Goal: Task Accomplishment & Management: Manage account settings

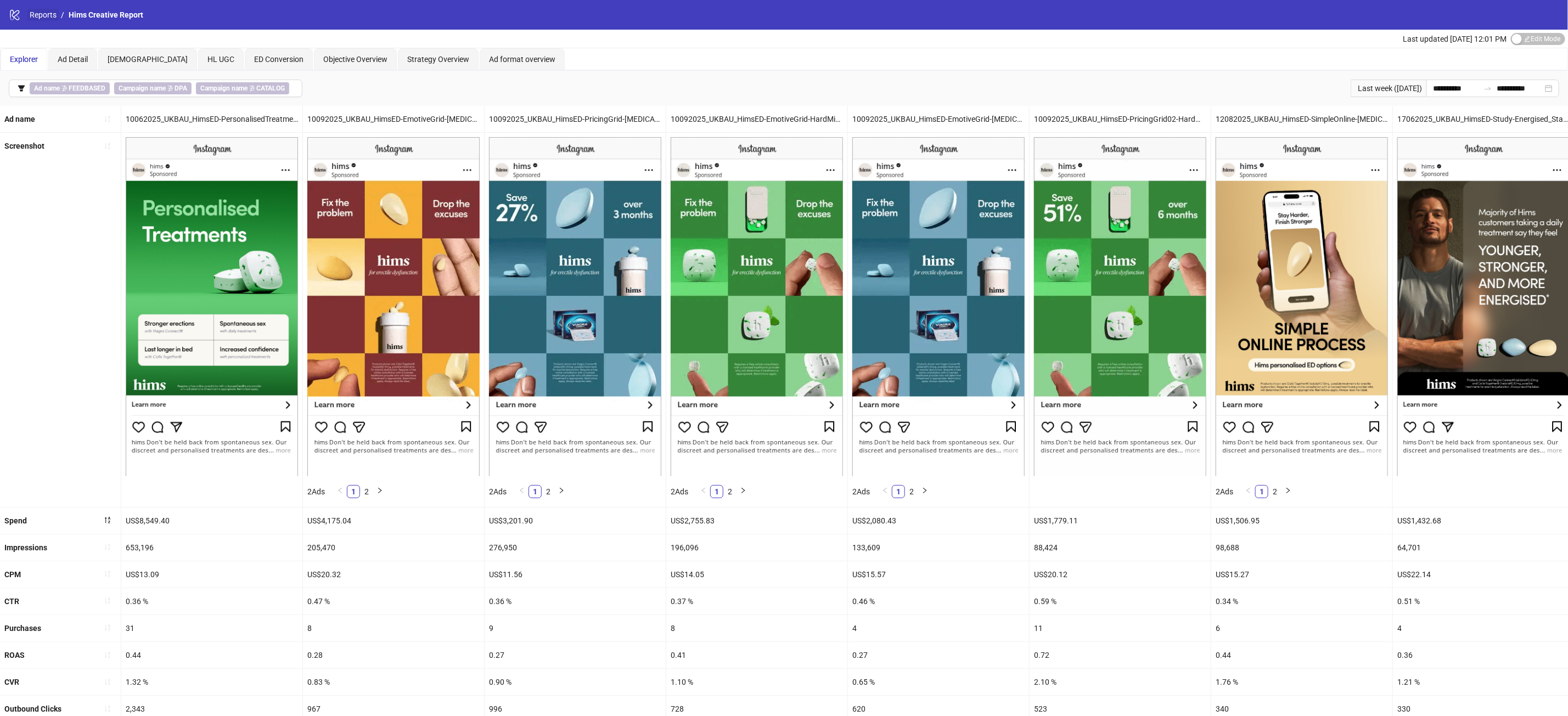
click at [52, 15] on link "Reports" at bounding box center [43, 15] width 31 height 12
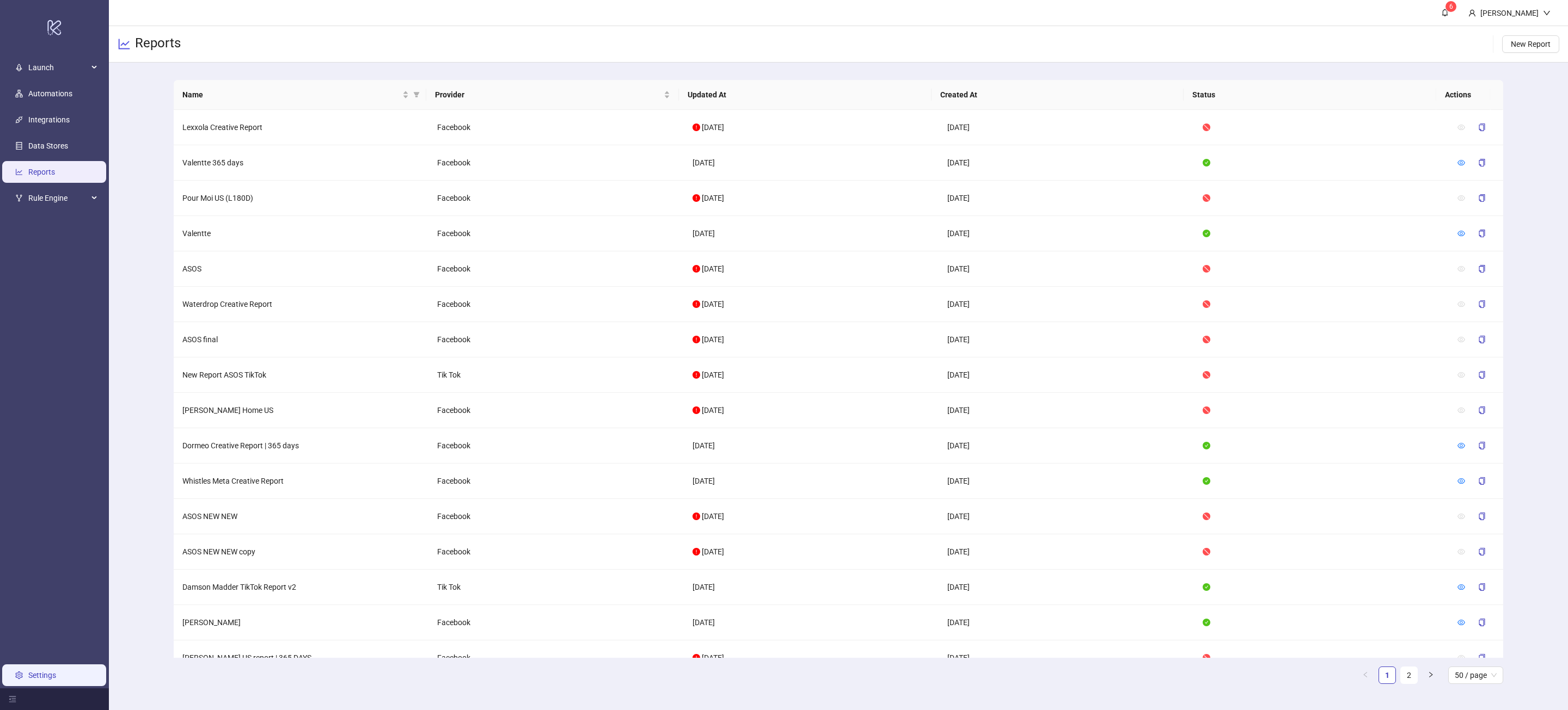
click at [39, 677] on link "Settings" at bounding box center [43, 675] width 28 height 9
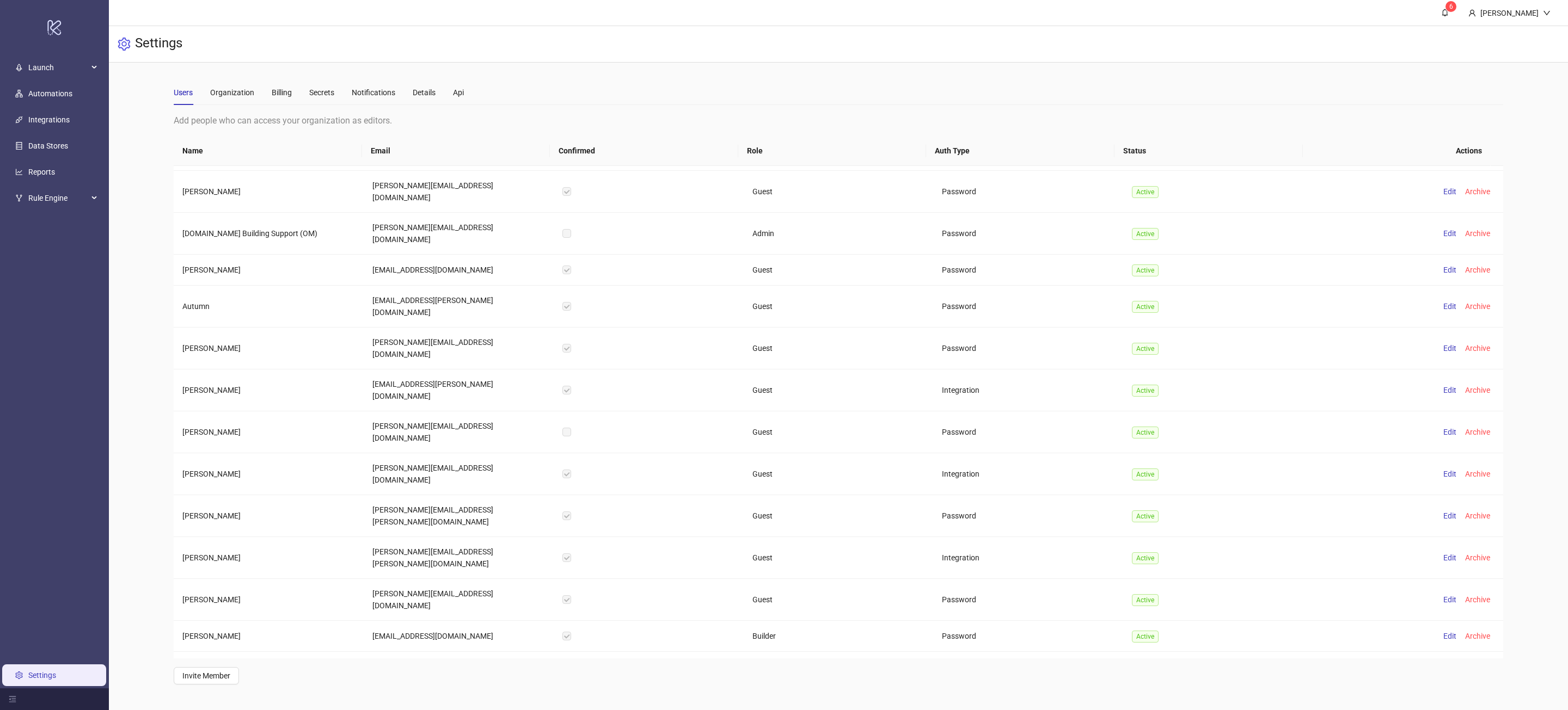
scroll to position [3662, 0]
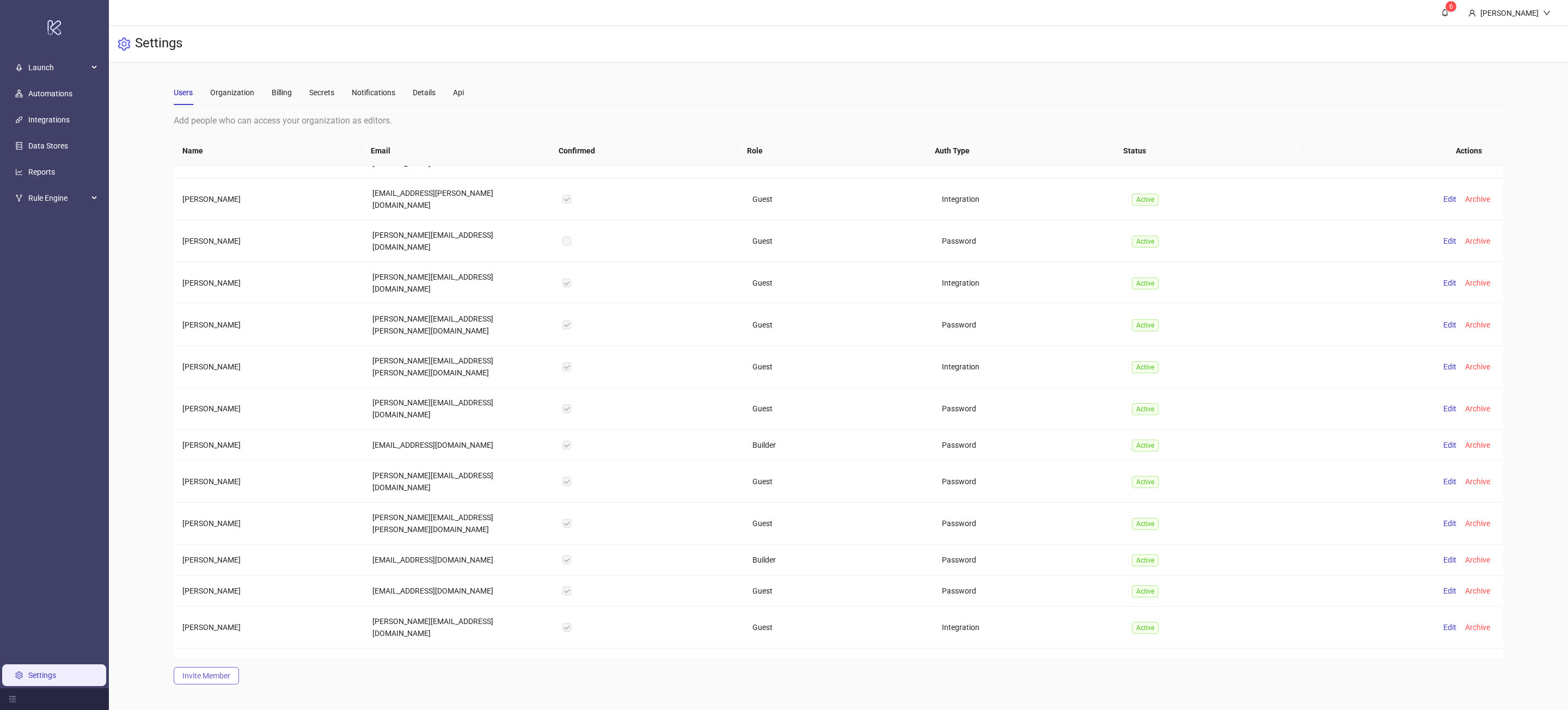
click at [212, 677] on span "Invite Member" at bounding box center [206, 676] width 48 height 9
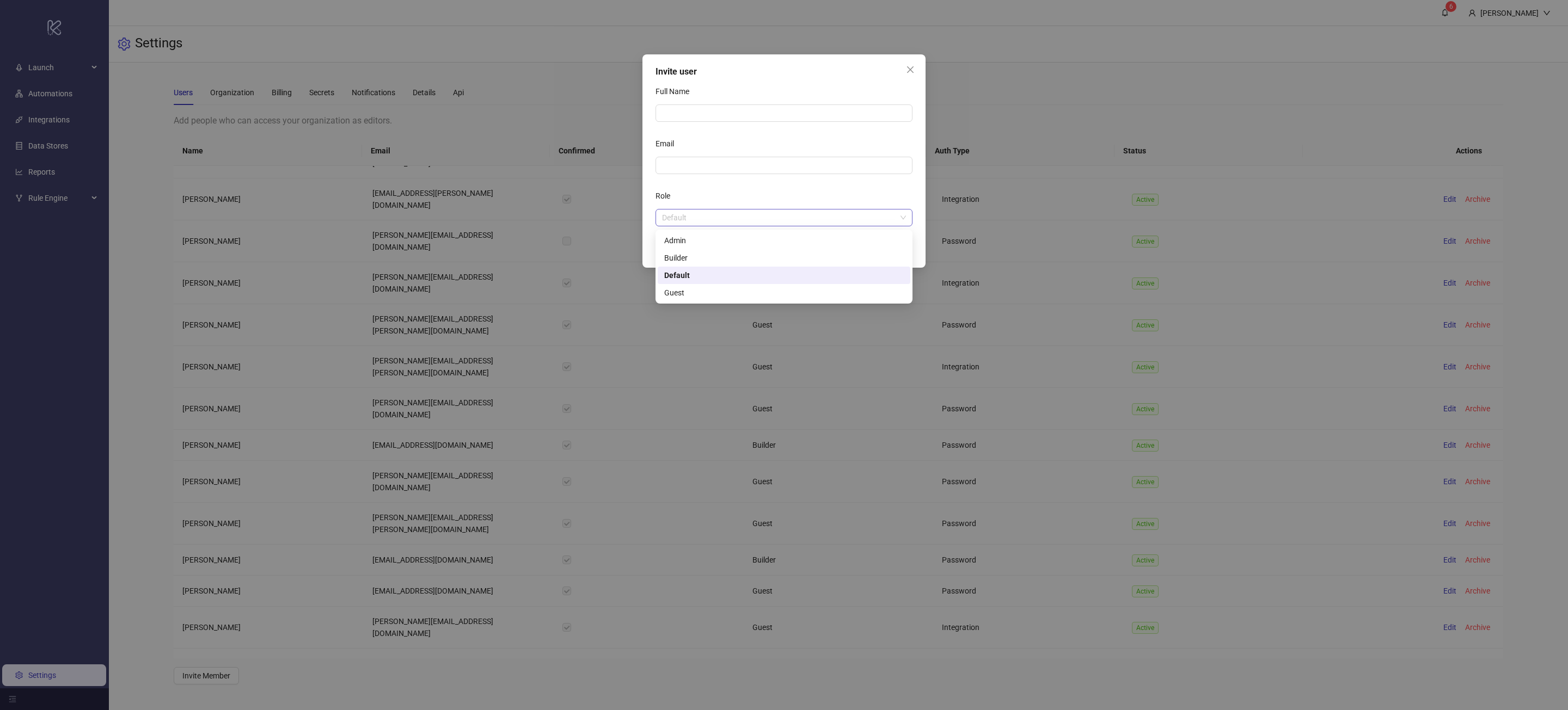
click at [871, 224] on span "Default" at bounding box center [784, 217] width 244 height 16
click at [741, 195] on div "Role" at bounding box center [784, 198] width 257 height 22
click at [732, 172] on input "Email" at bounding box center [783, 165] width 242 height 12
paste input "**********"
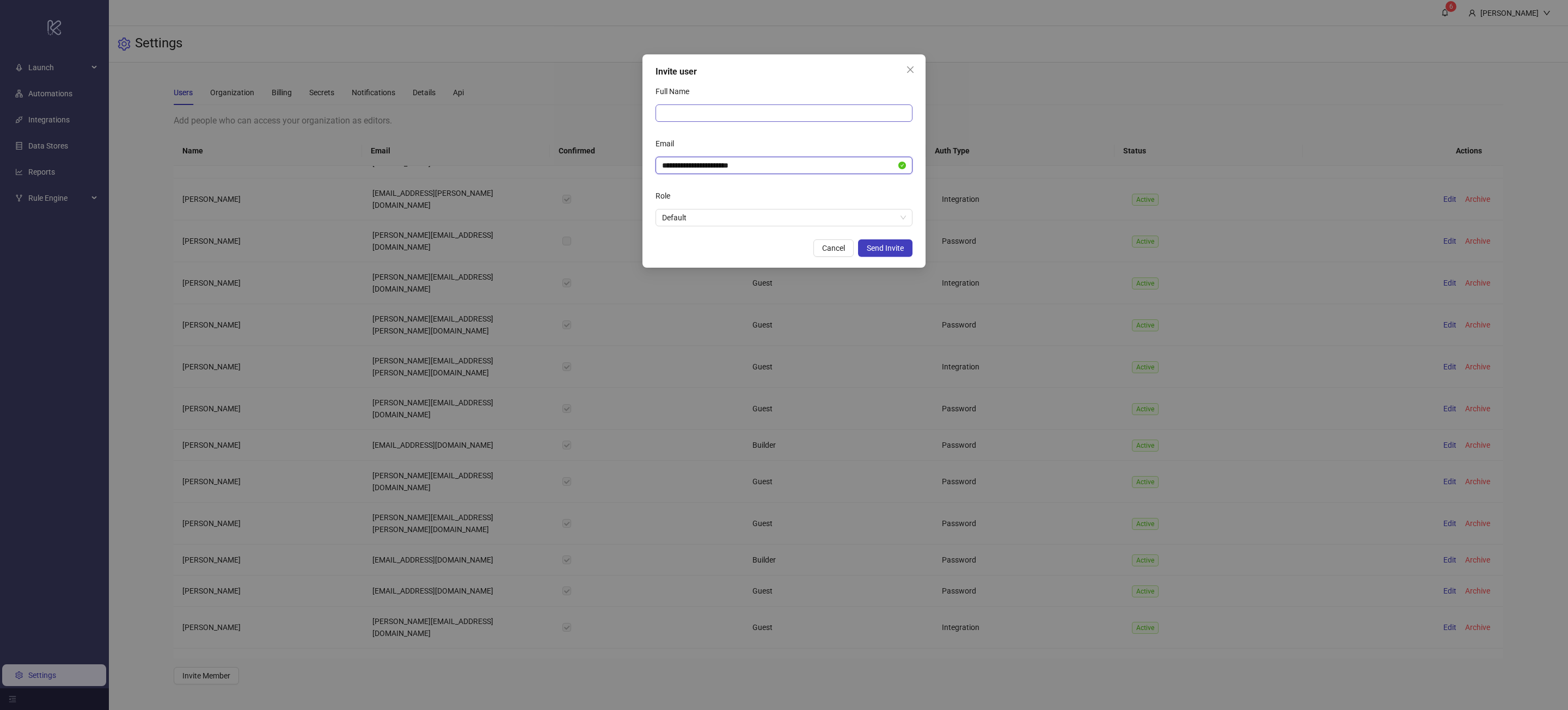
type input "**********"
click at [684, 112] on input "Full Name" at bounding box center [784, 113] width 257 height 18
type input "**********"
click at [884, 251] on span "Send Invite" at bounding box center [885, 248] width 37 height 9
click at [838, 247] on span "Cancel" at bounding box center [834, 248] width 23 height 9
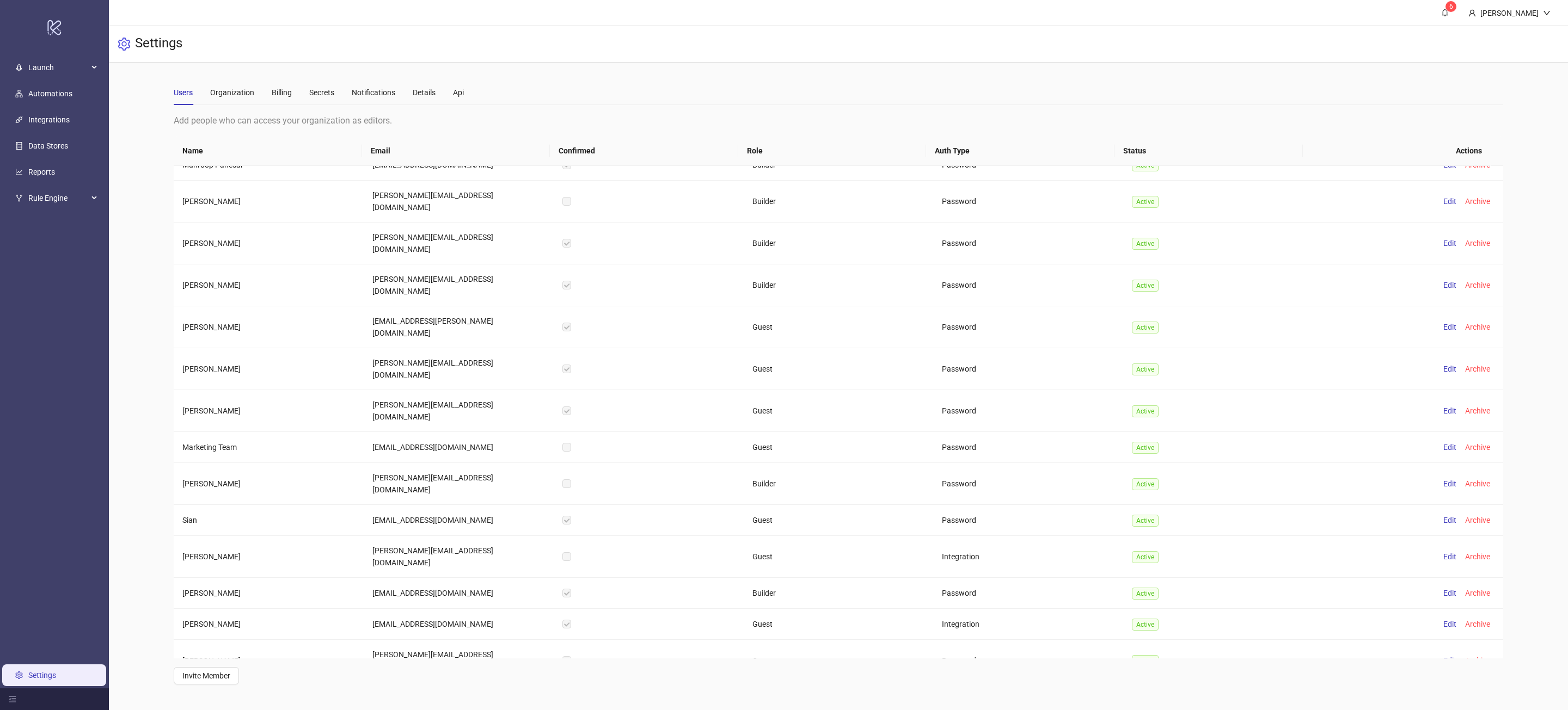
scroll to position [2932, 0]
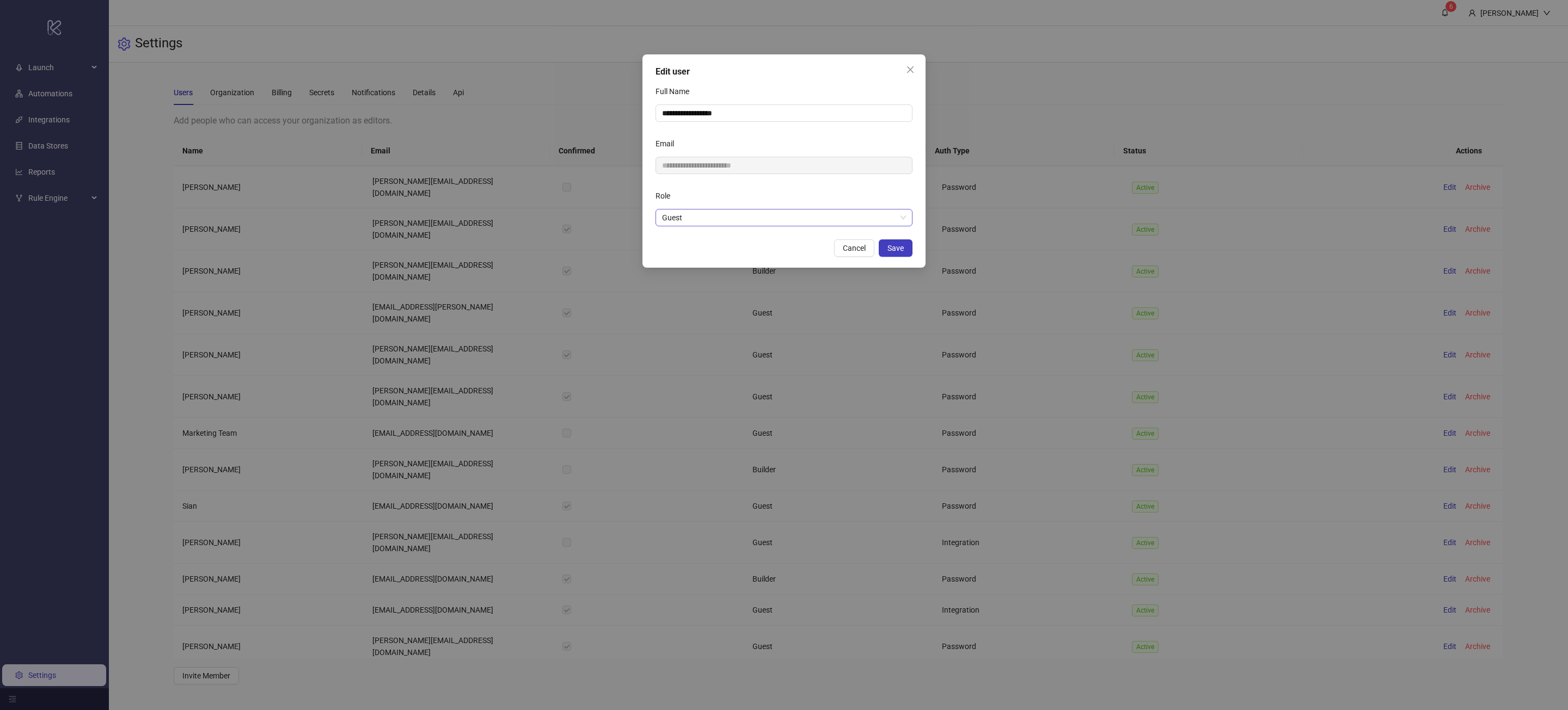
click at [813, 221] on span "Guest" at bounding box center [784, 217] width 244 height 16
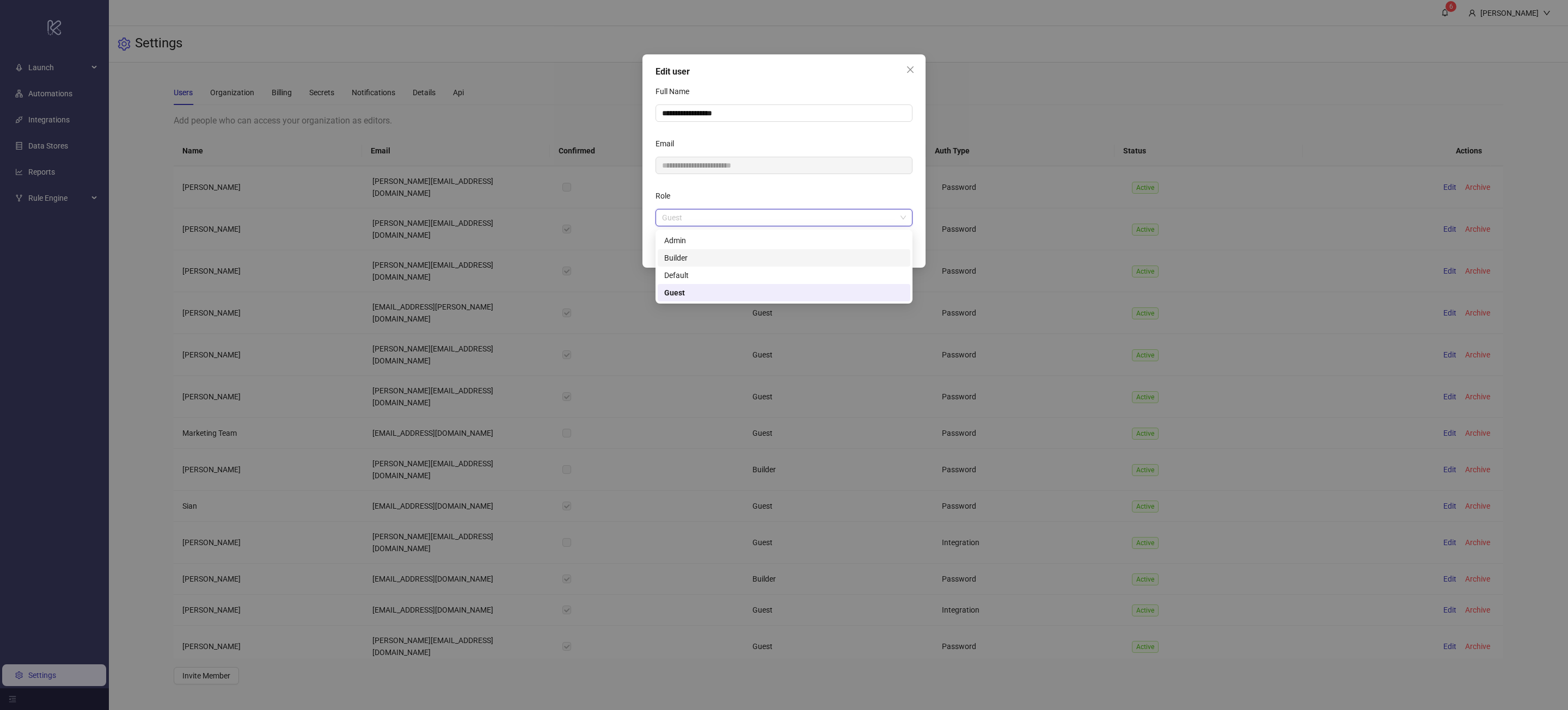
click at [763, 258] on div "Builder" at bounding box center [784, 258] width 240 height 12
click at [899, 254] on button "Save" at bounding box center [895, 248] width 33 height 18
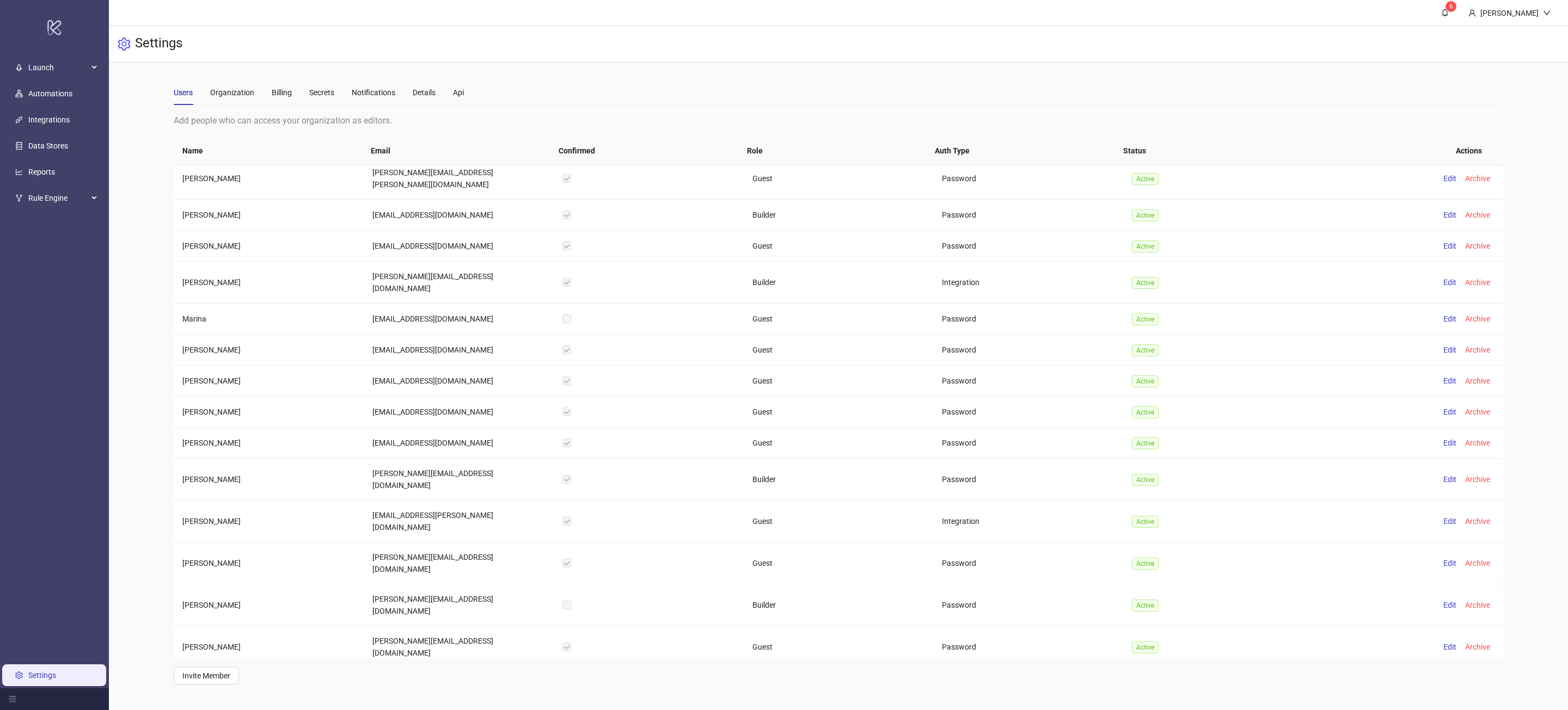
scroll to position [4008, 0]
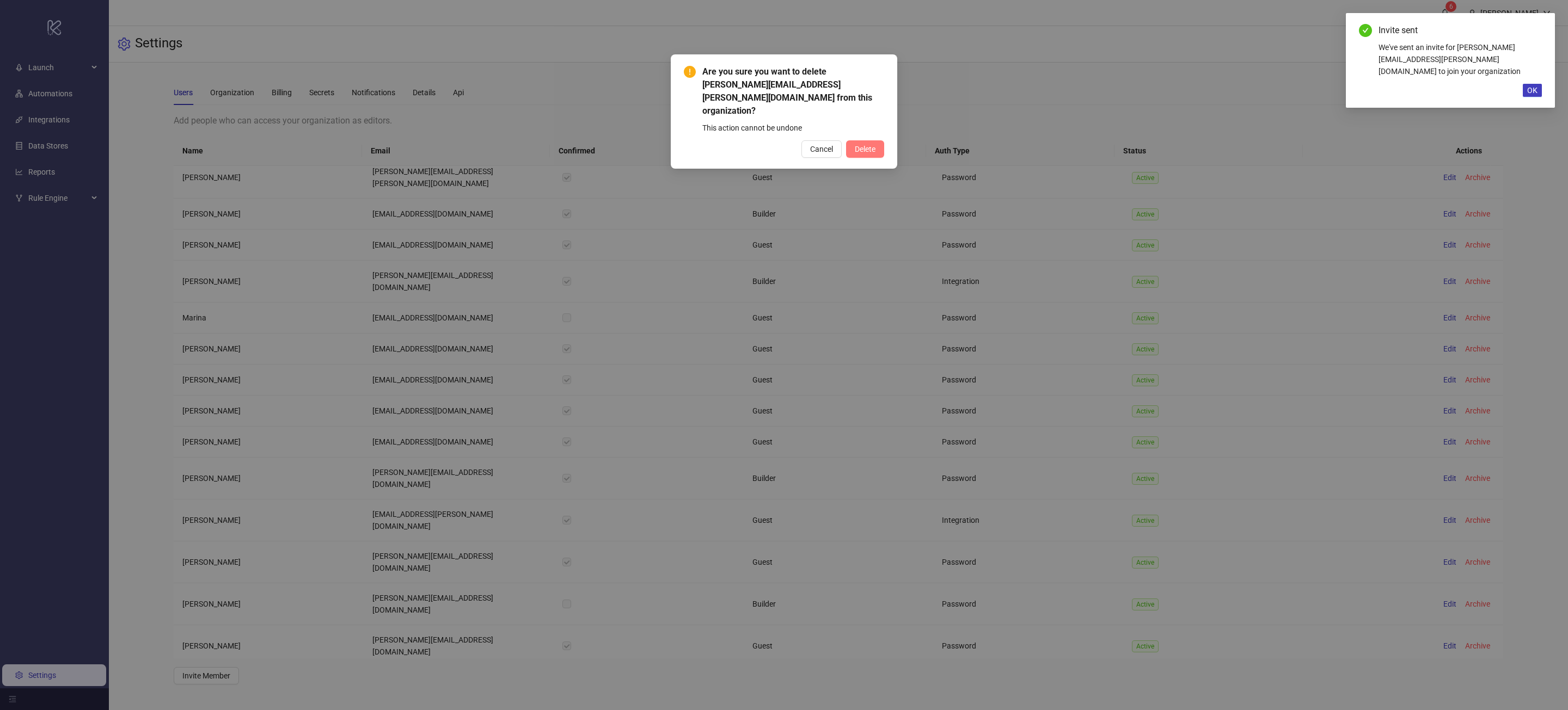
click at [869, 145] on span "Delete" at bounding box center [865, 149] width 21 height 9
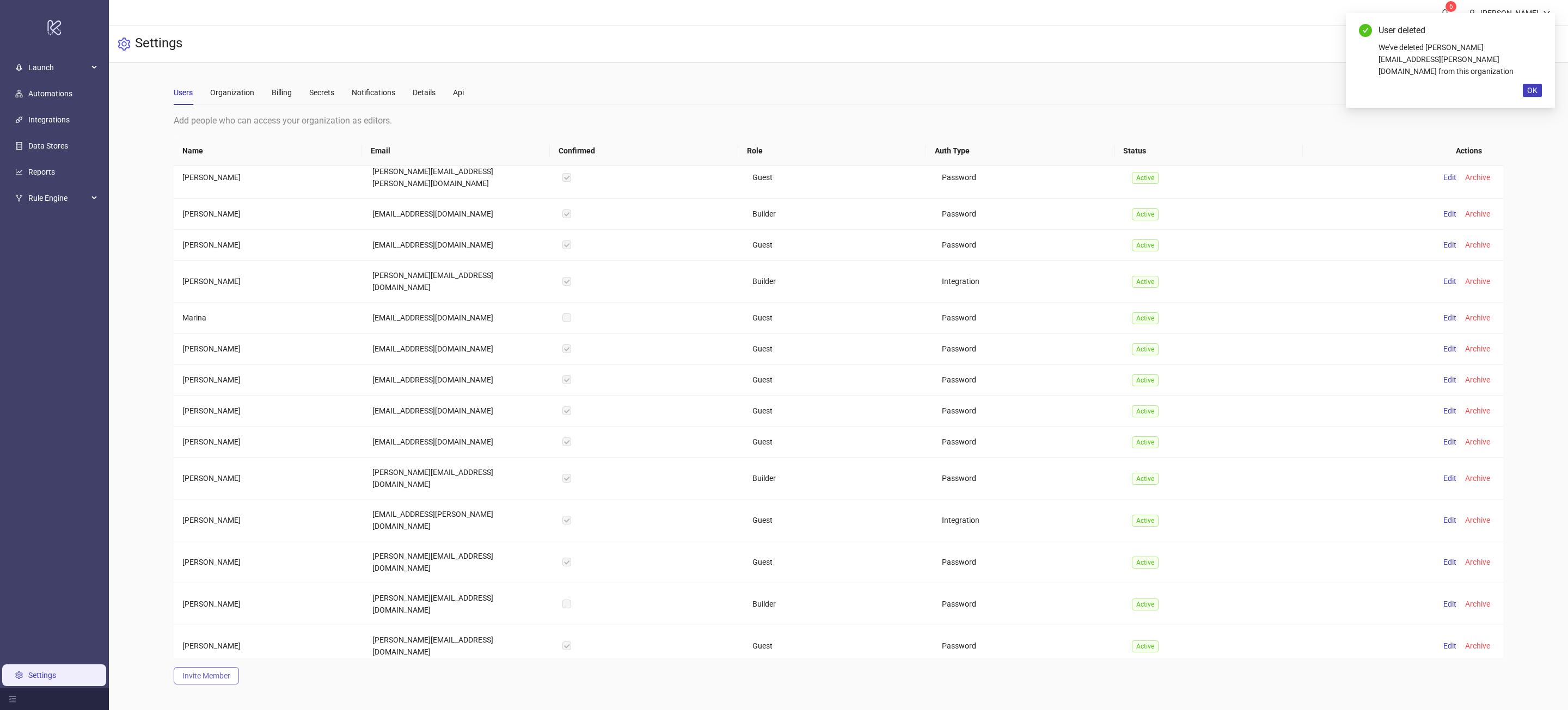
click at [221, 675] on span "Invite Member" at bounding box center [206, 676] width 48 height 9
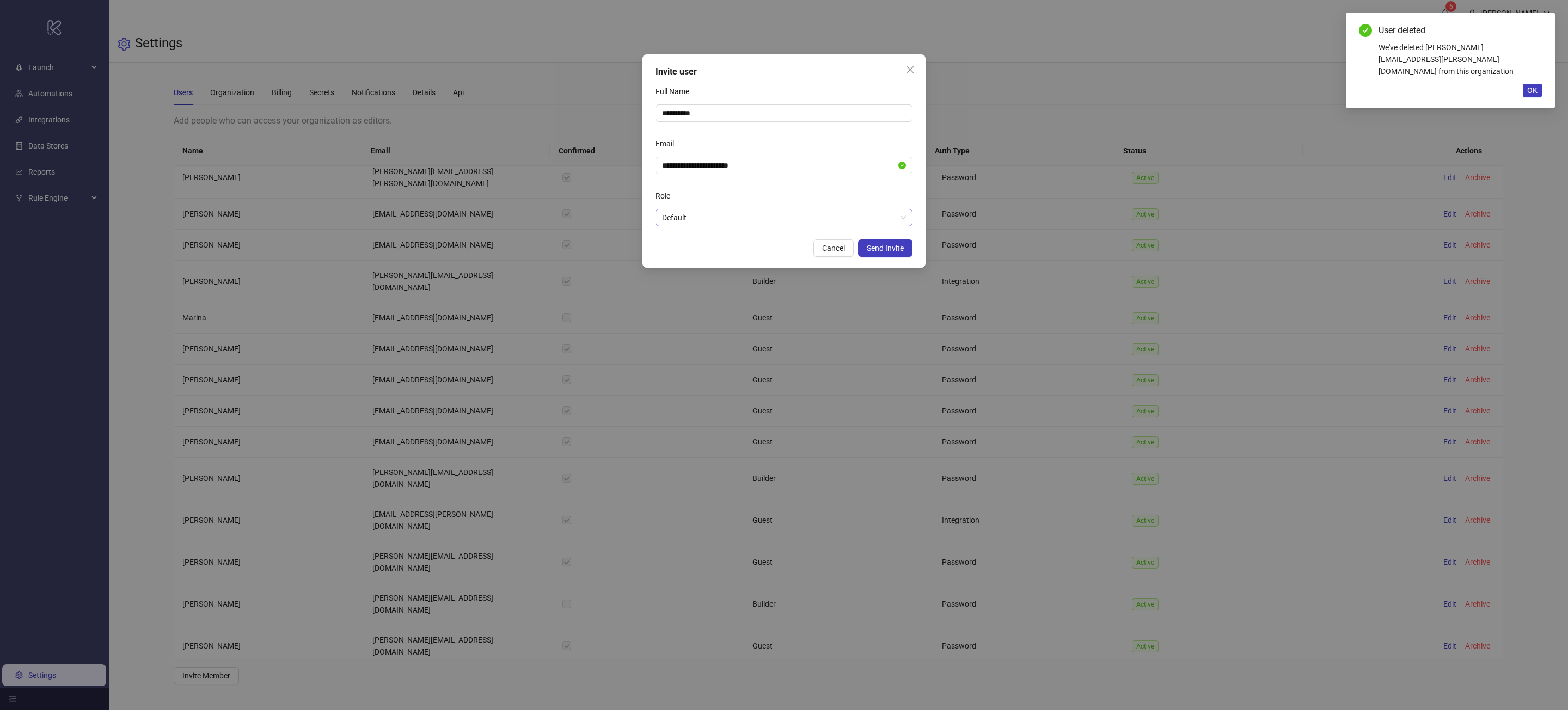
click at [744, 210] on span "Default" at bounding box center [784, 217] width 244 height 16
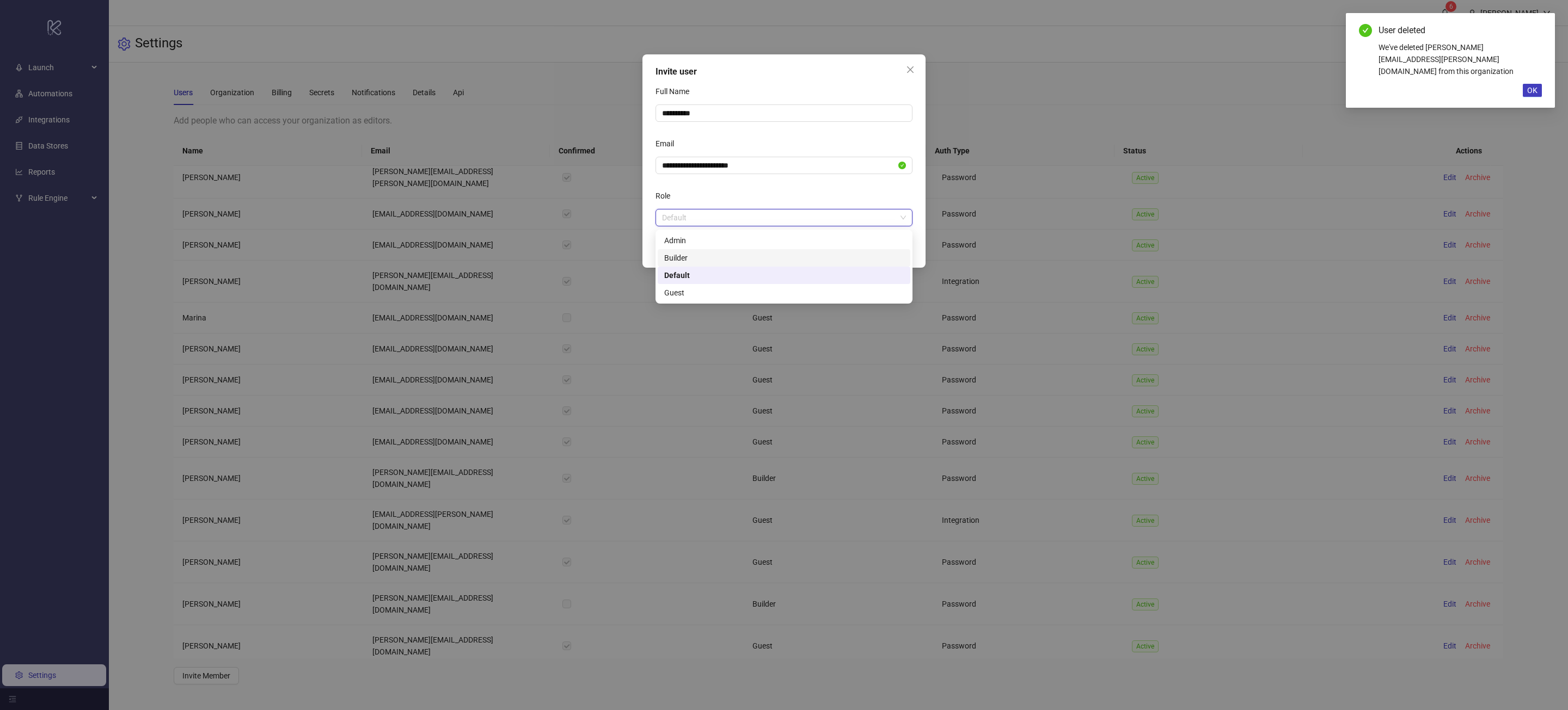
click at [735, 255] on div "Builder" at bounding box center [784, 258] width 240 height 12
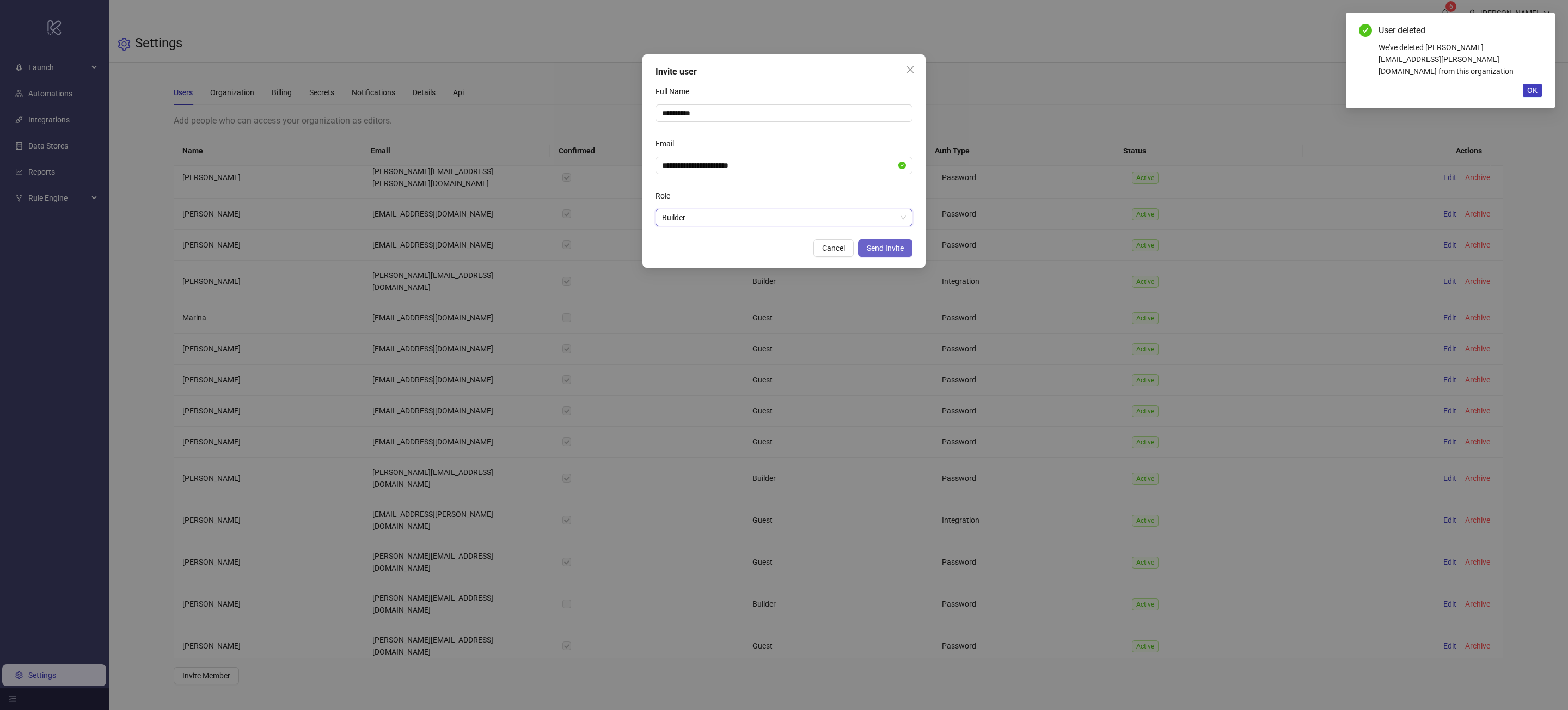
click at [874, 250] on span "Send Invite" at bounding box center [885, 248] width 37 height 9
click at [1535, 67] on span "OK" at bounding box center [1532, 66] width 10 height 9
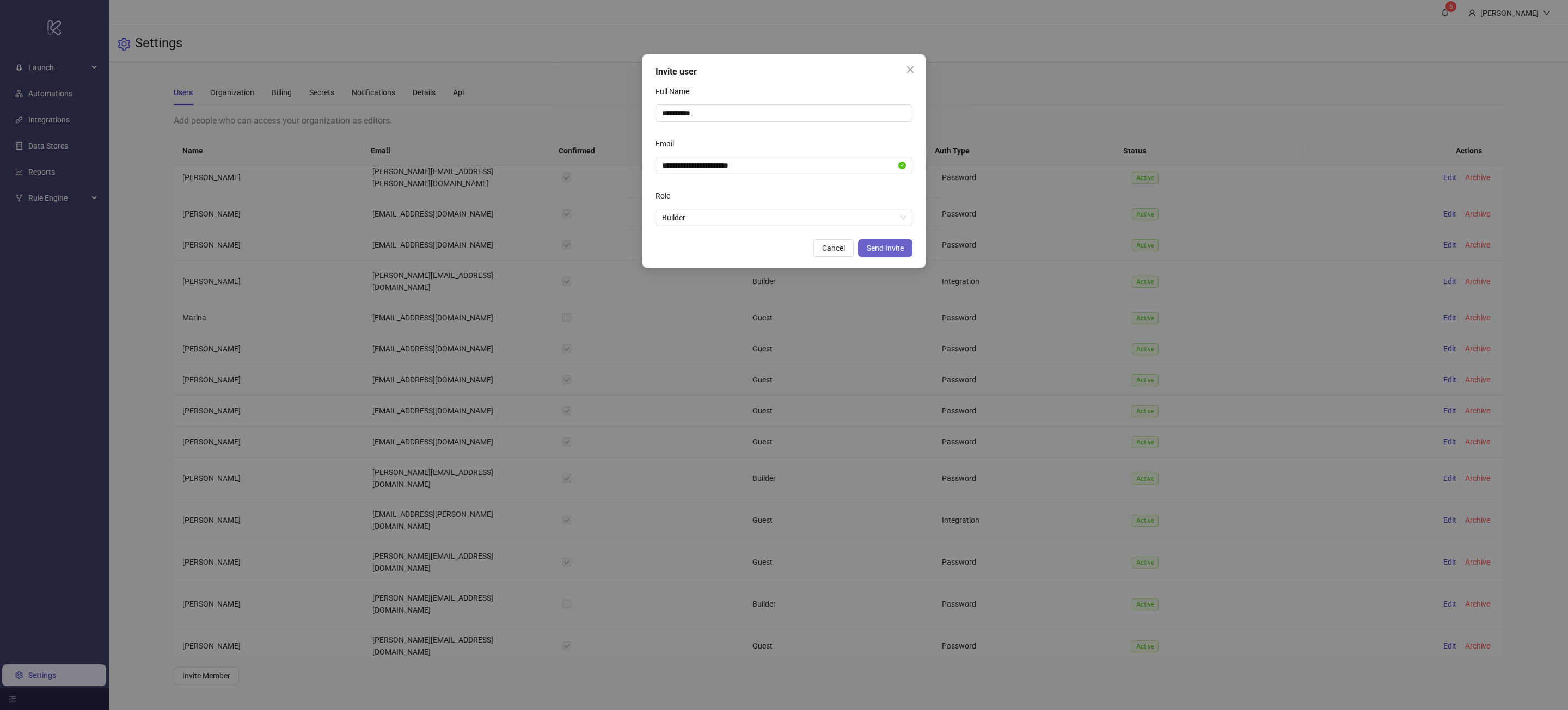
click at [875, 245] on span "Send Invite" at bounding box center [885, 248] width 37 height 9
click at [914, 74] on icon "close" at bounding box center [910, 69] width 9 height 9
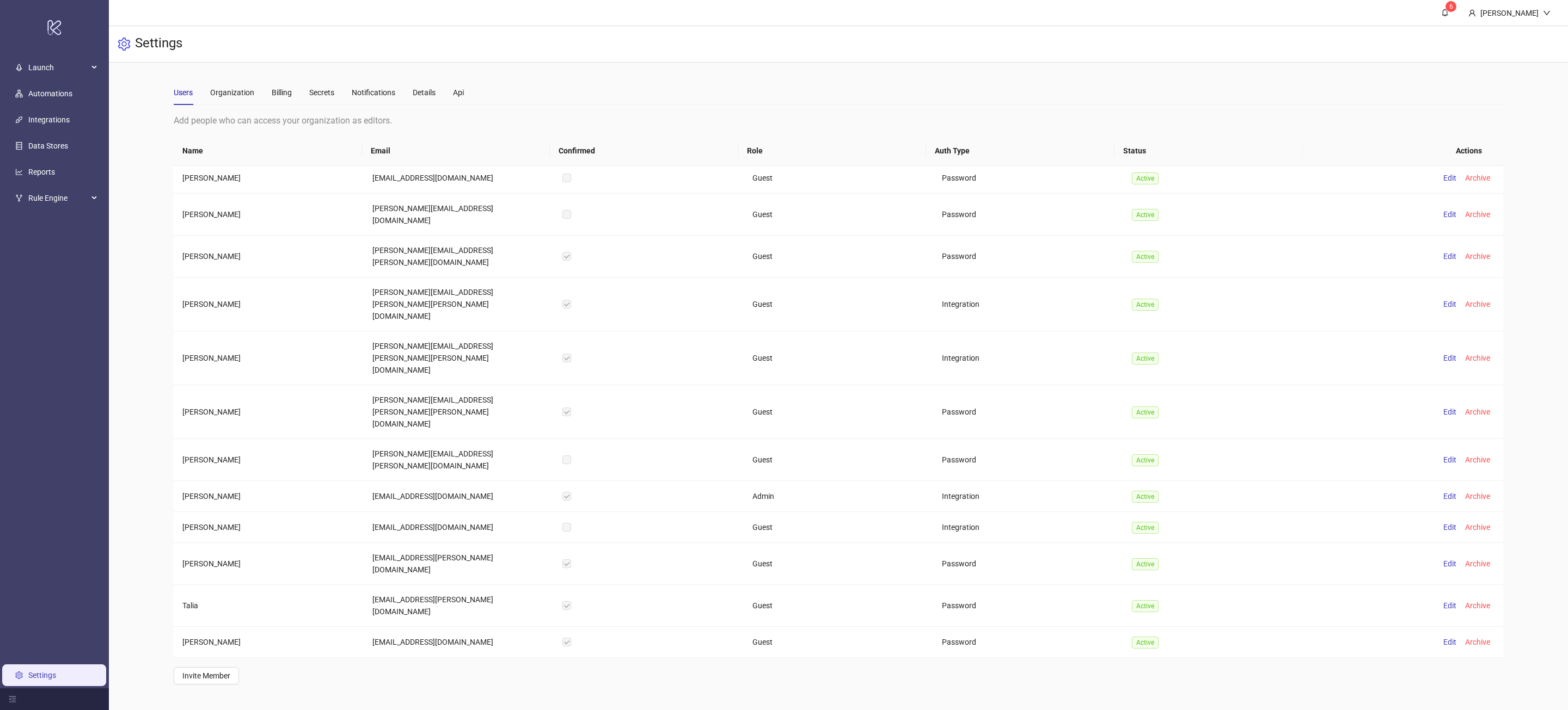
scroll to position [1073, 0]
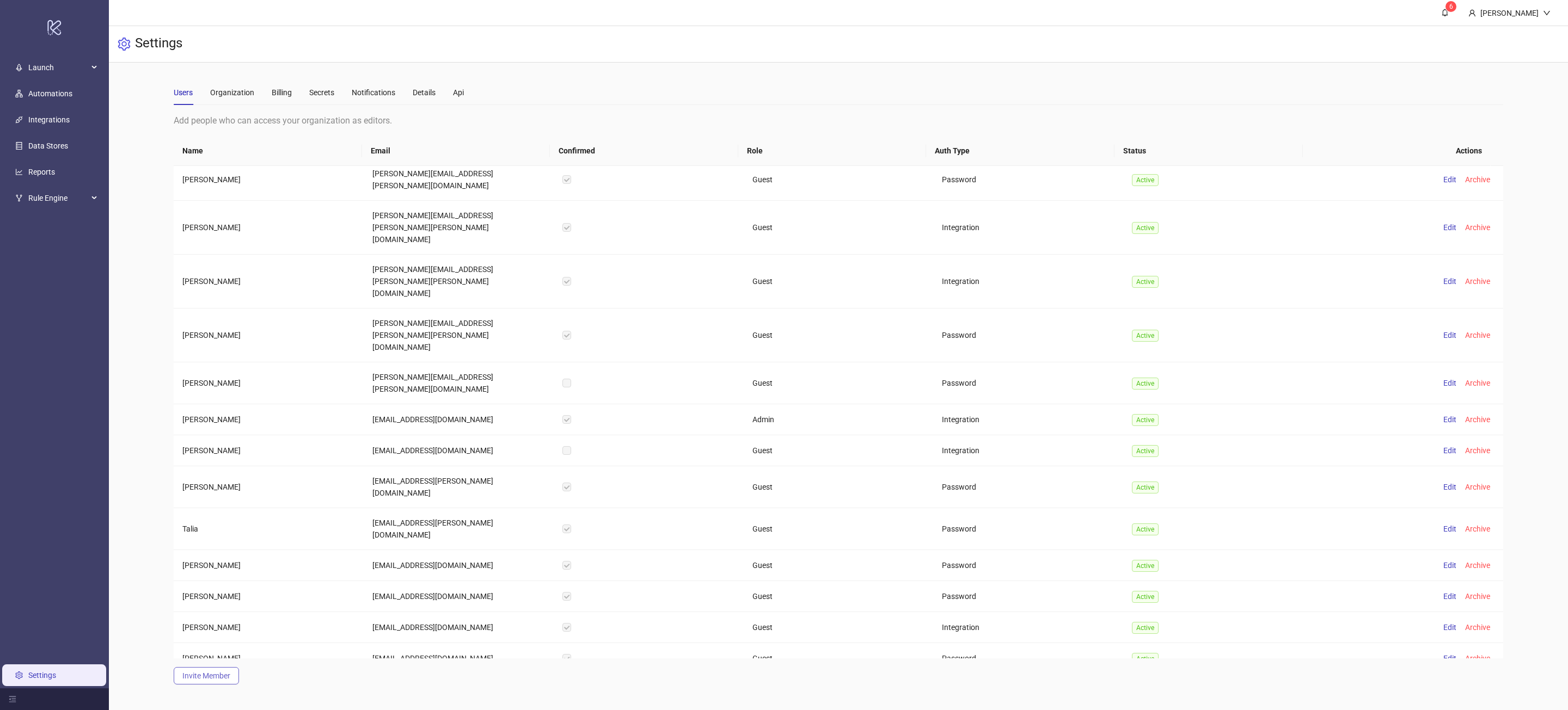
click at [220, 672] on span "Invite Member" at bounding box center [206, 676] width 48 height 9
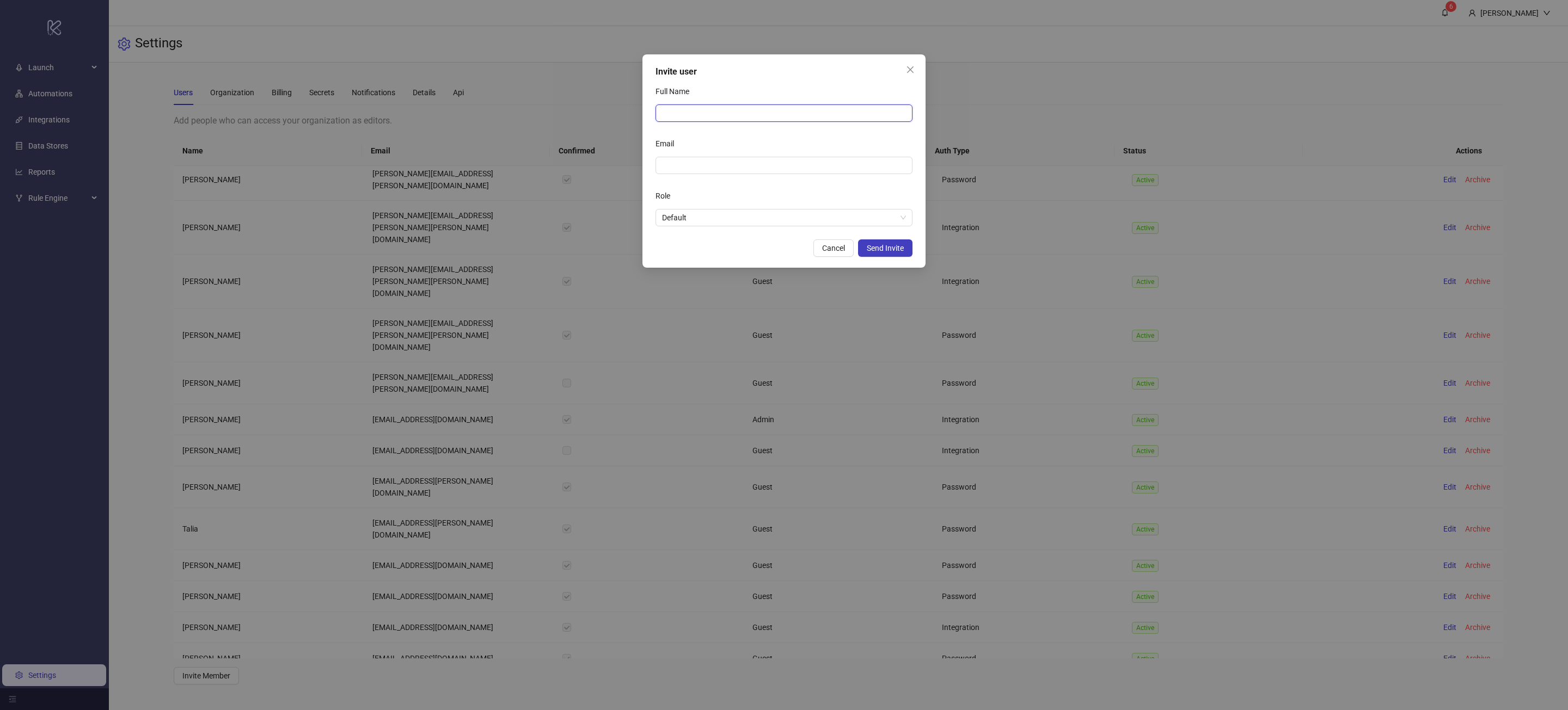
click at [757, 110] on input "Full Name" at bounding box center [784, 113] width 257 height 18
type input "**********"
click at [757, 162] on input "Email" at bounding box center [783, 165] width 242 height 12
type input "**********"
click at [718, 218] on span "Default" at bounding box center [784, 217] width 244 height 16
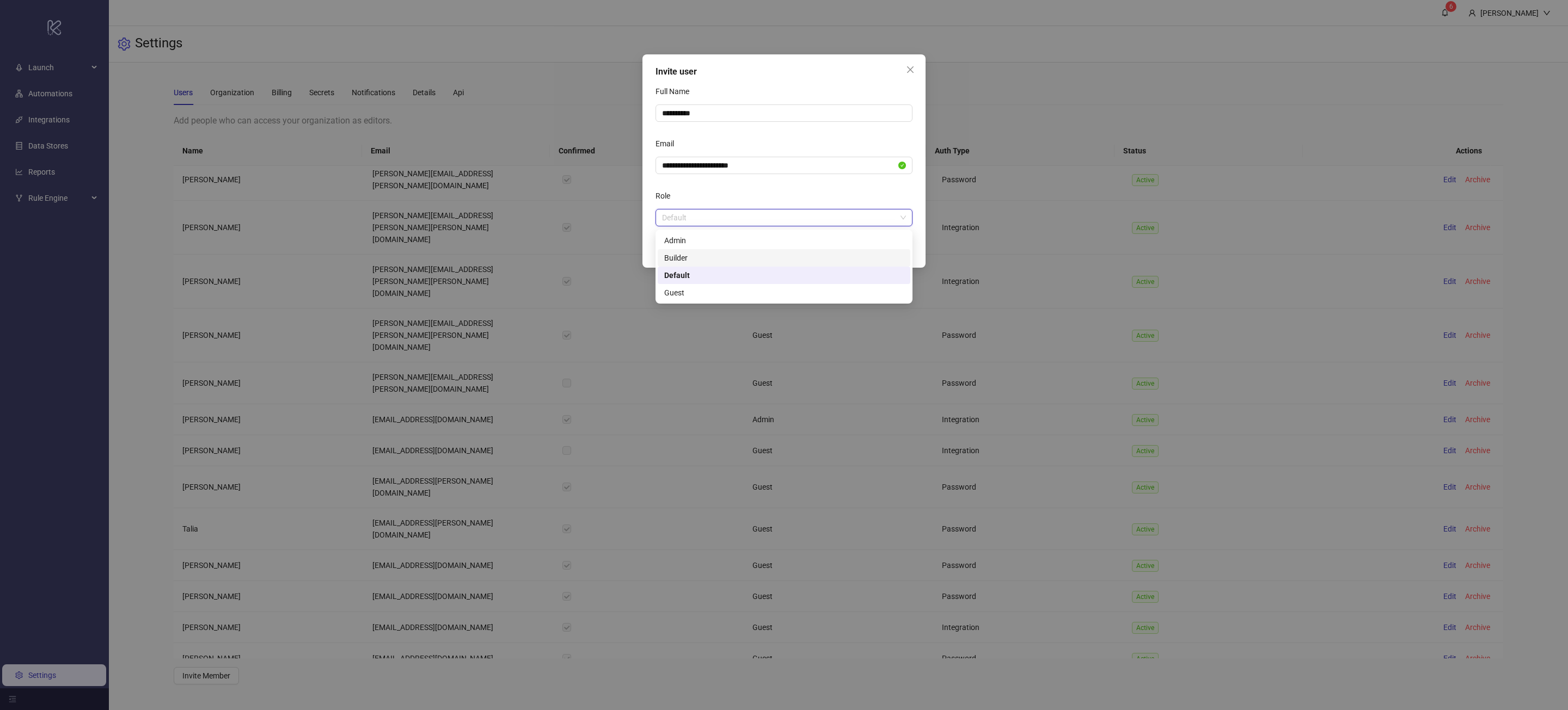
click at [717, 254] on div "Builder" at bounding box center [784, 258] width 240 height 12
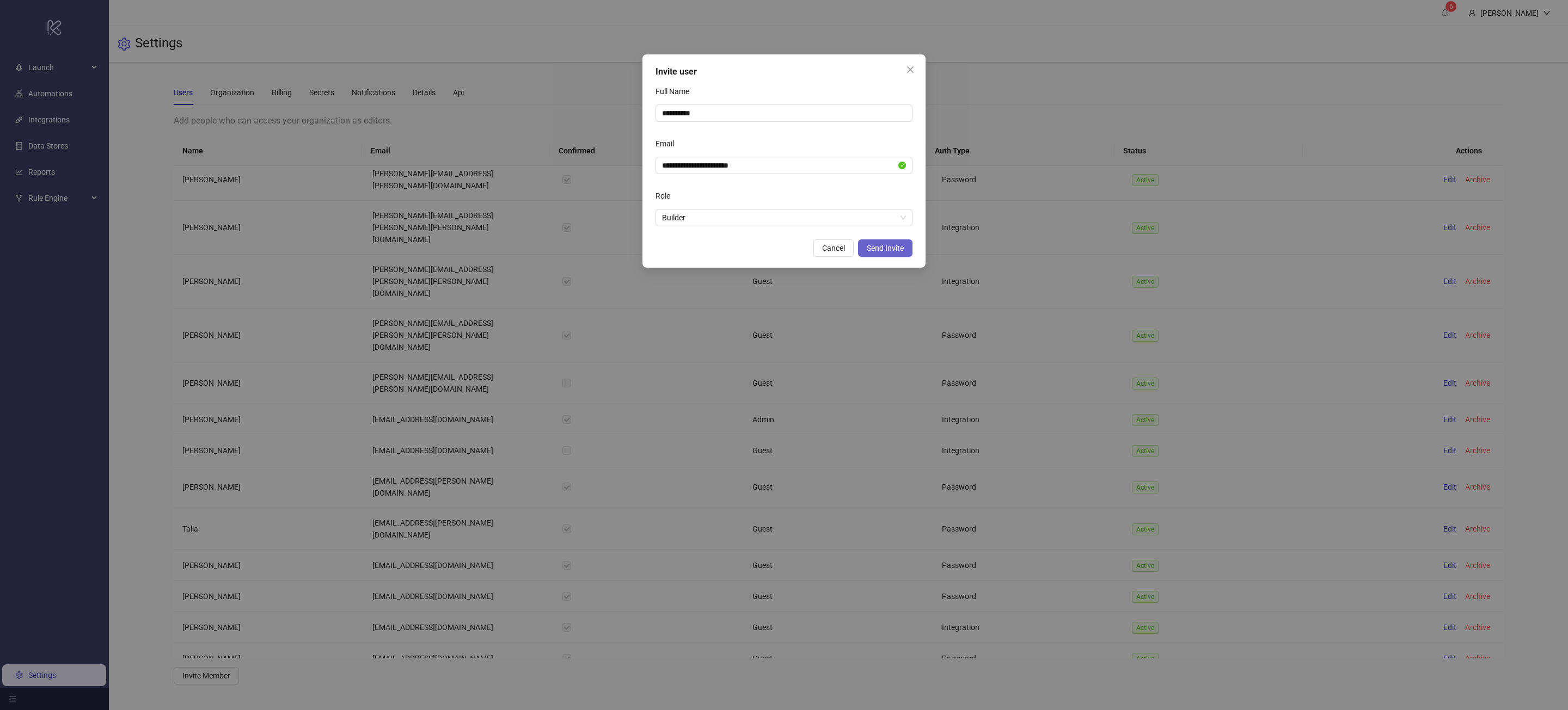
click at [883, 249] on span "Send Invite" at bounding box center [885, 248] width 37 height 9
click at [898, 251] on span "Send Invite" at bounding box center [885, 248] width 37 height 9
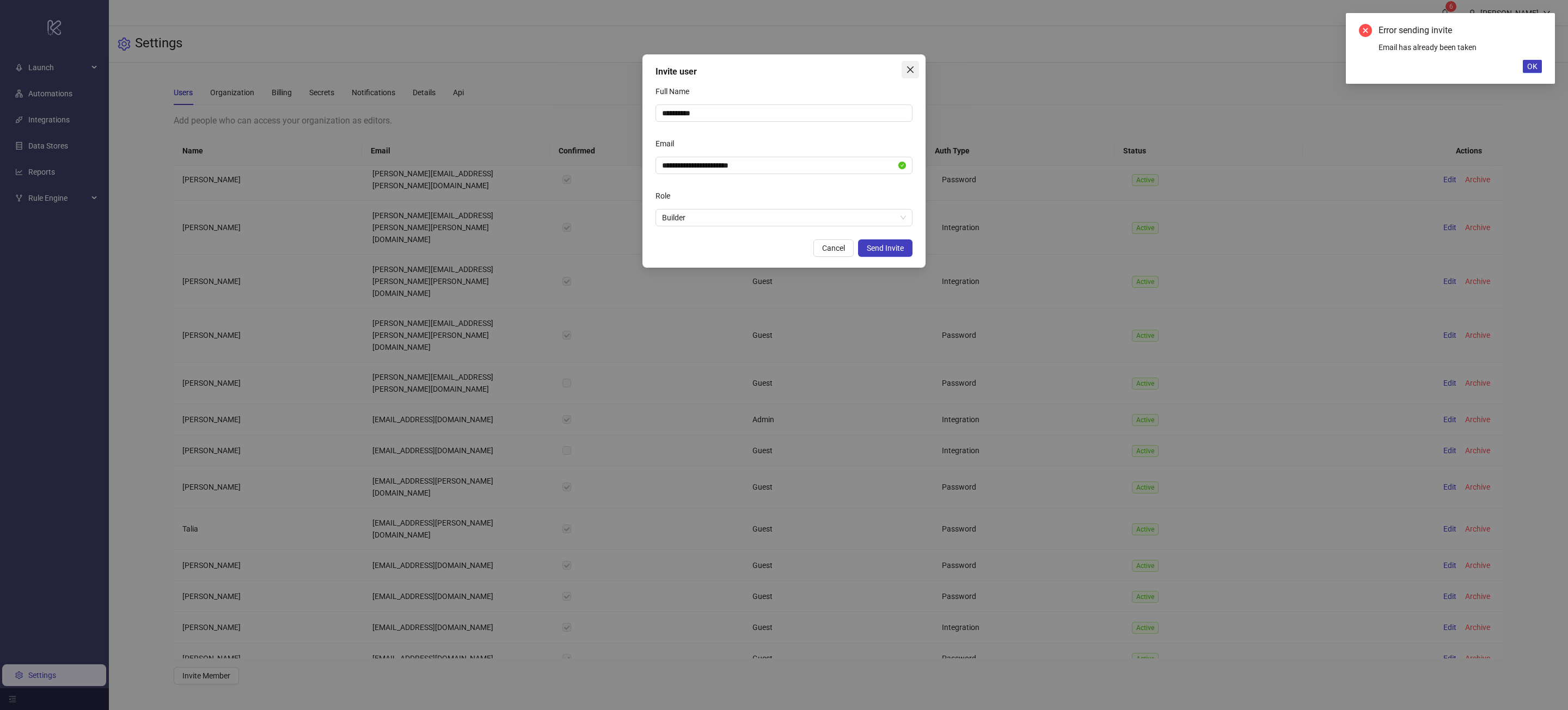
click at [911, 70] on icon "close" at bounding box center [910, 69] width 7 height 7
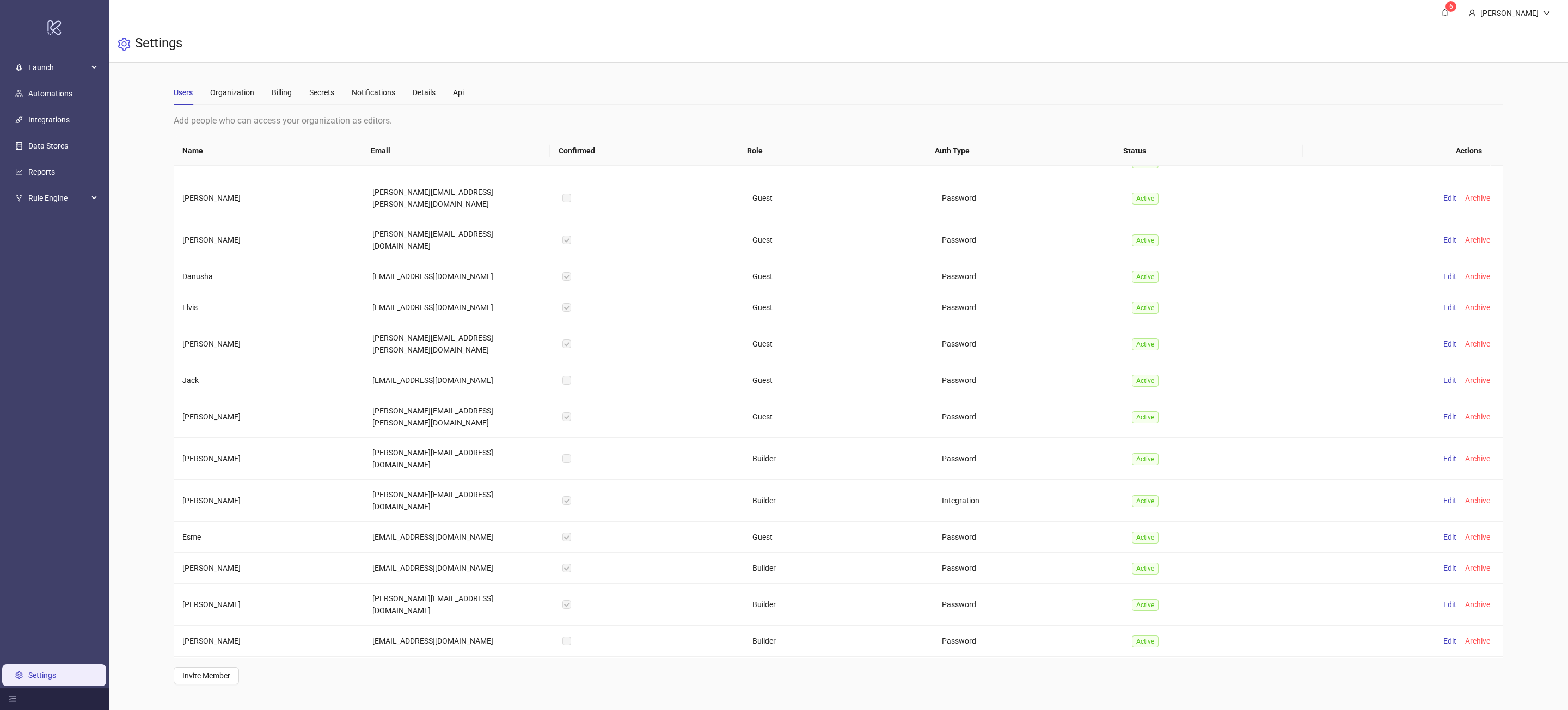
scroll to position [4578, 0]
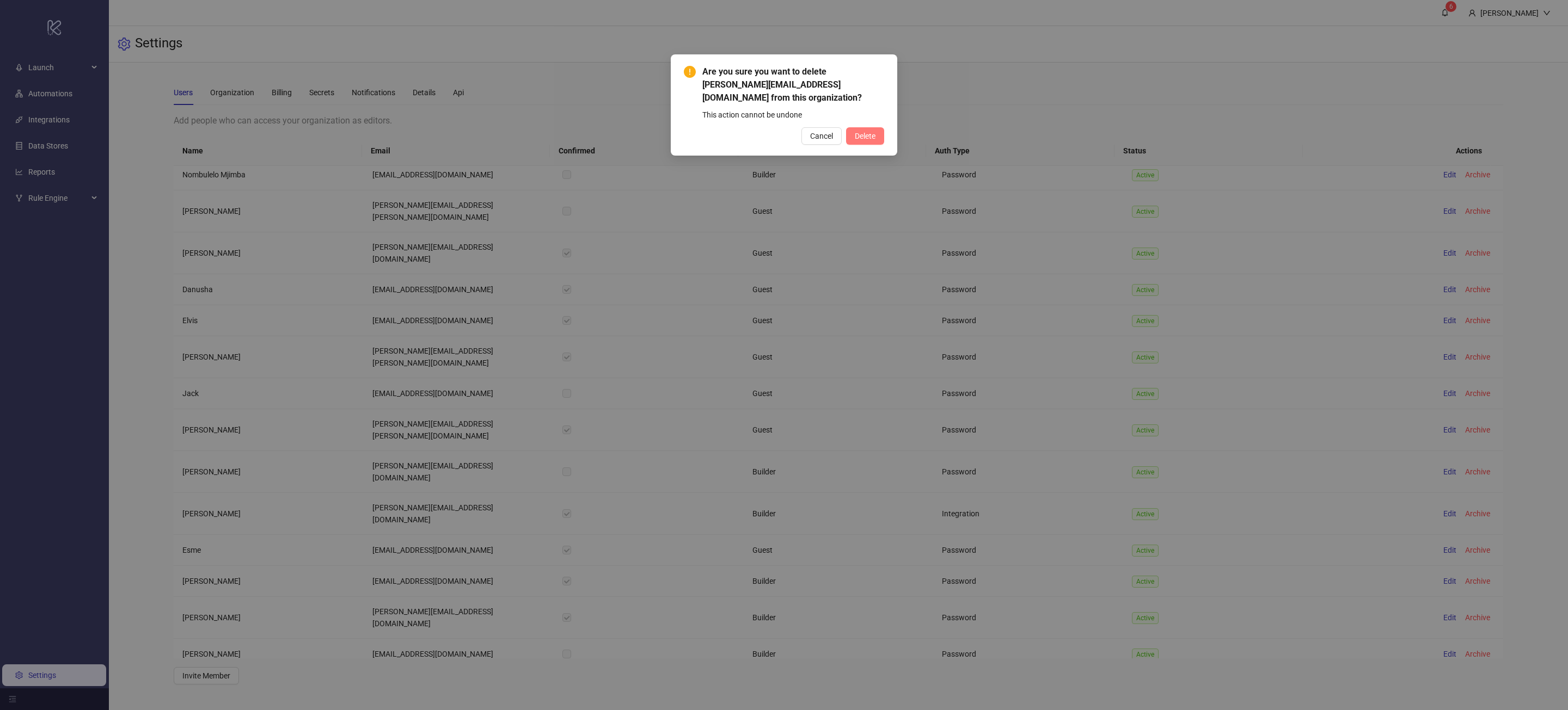
click at [858, 133] on span "Delete" at bounding box center [865, 136] width 21 height 9
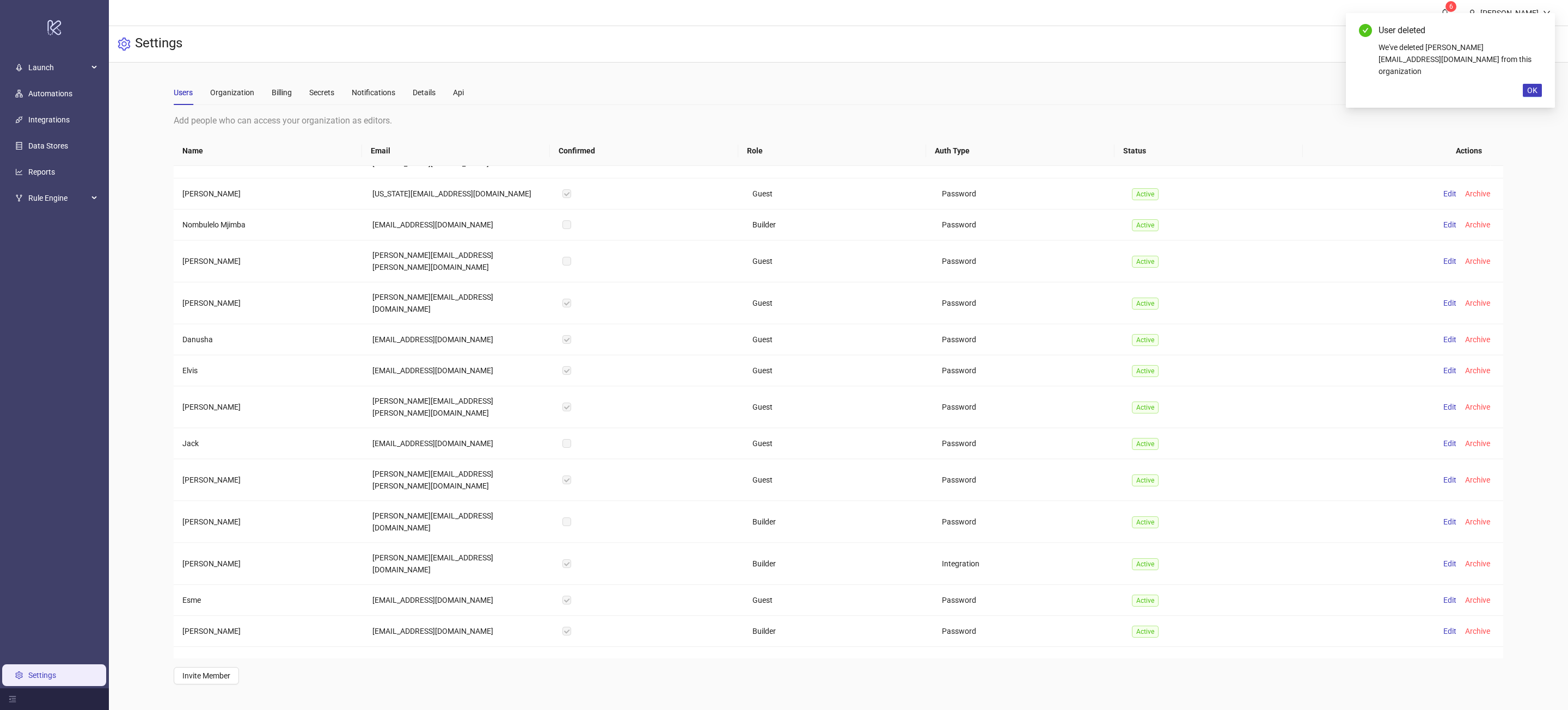
scroll to position [4498, 0]
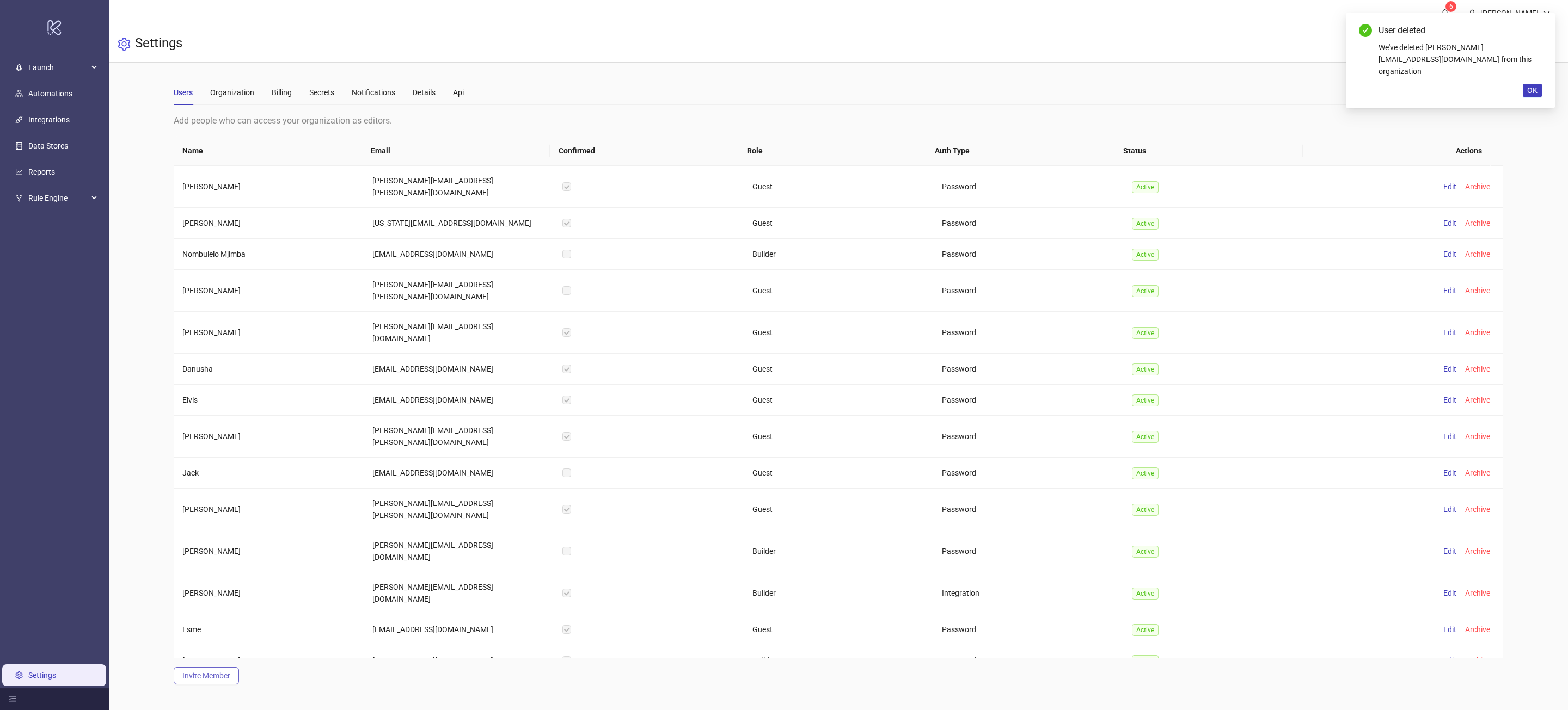
click at [226, 673] on span "Invite Member" at bounding box center [206, 676] width 48 height 9
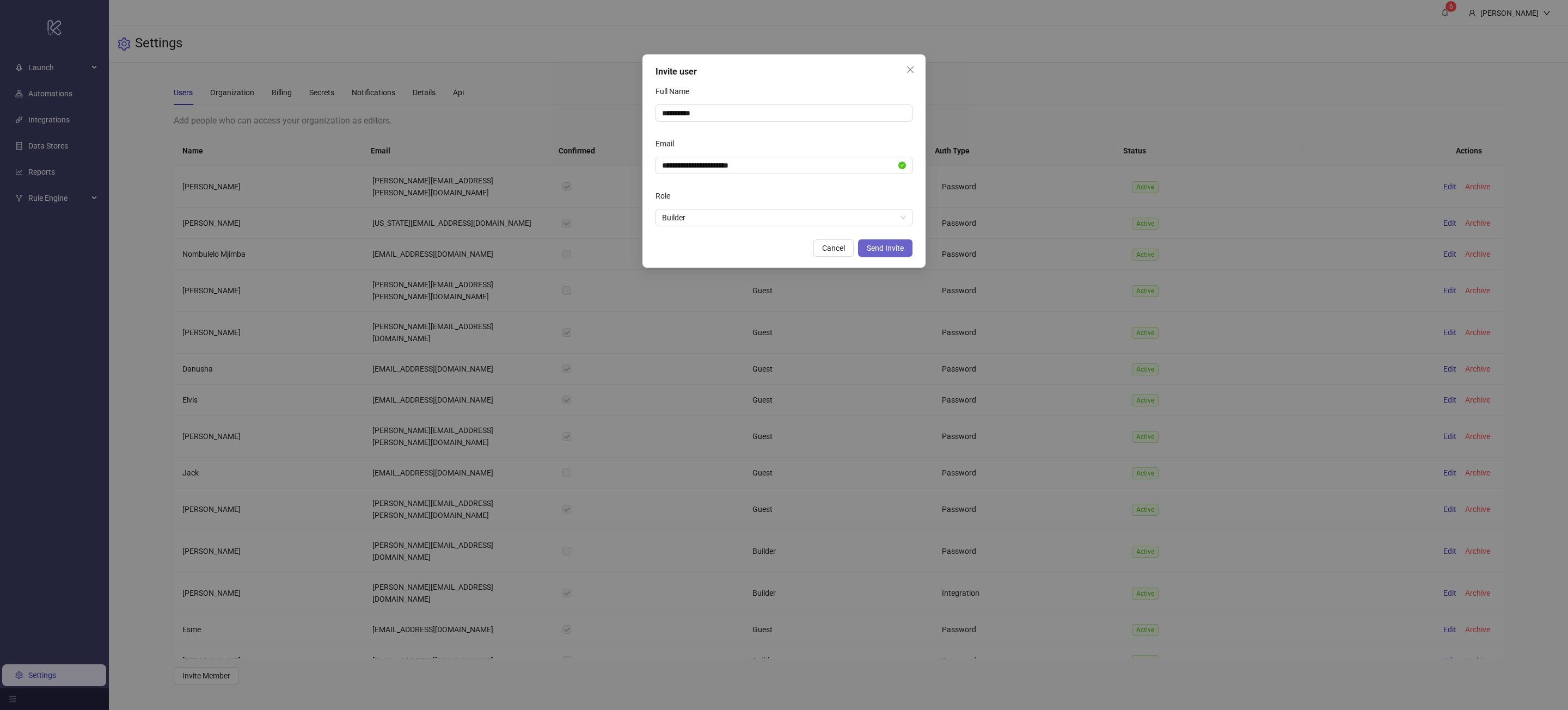
click at [878, 245] on span "Send Invite" at bounding box center [885, 248] width 37 height 9
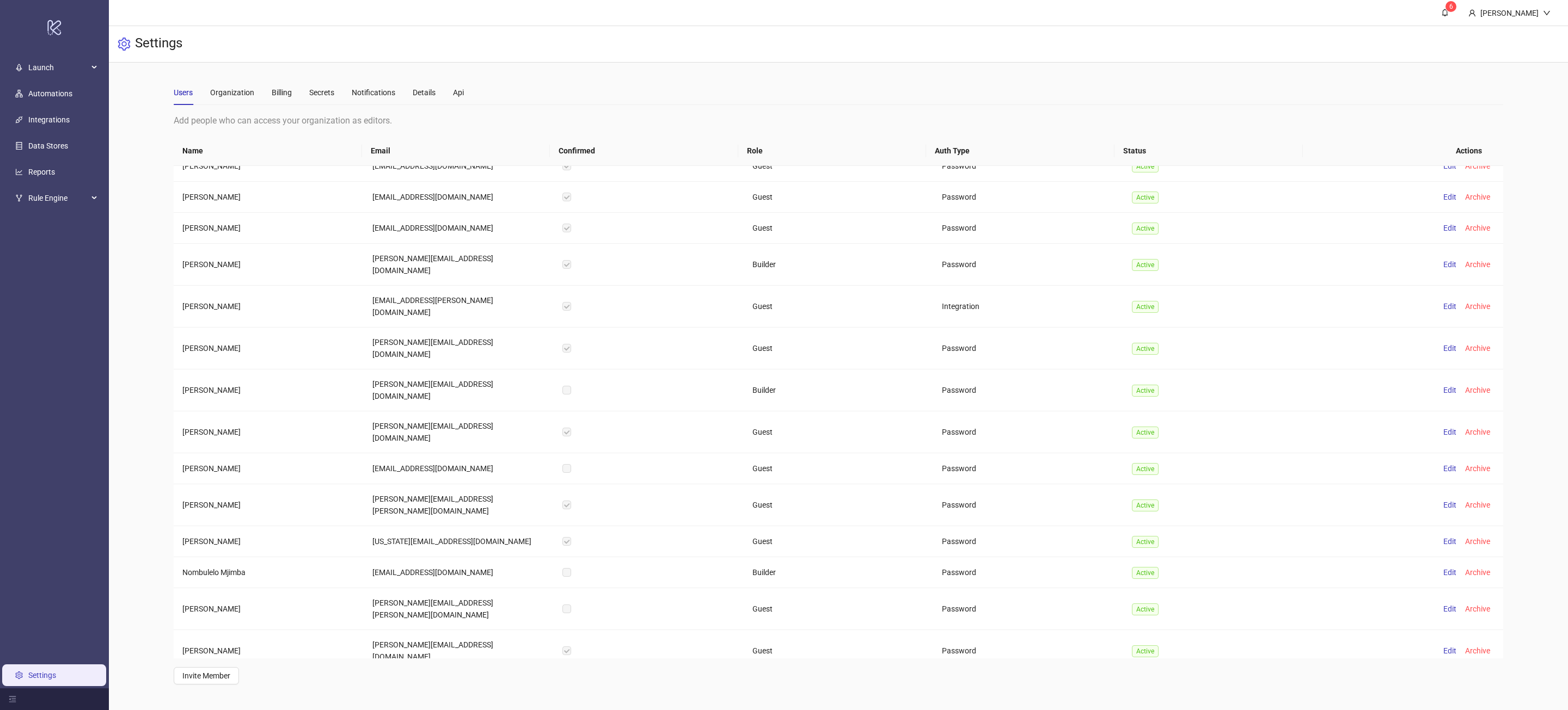
scroll to position [4170, 0]
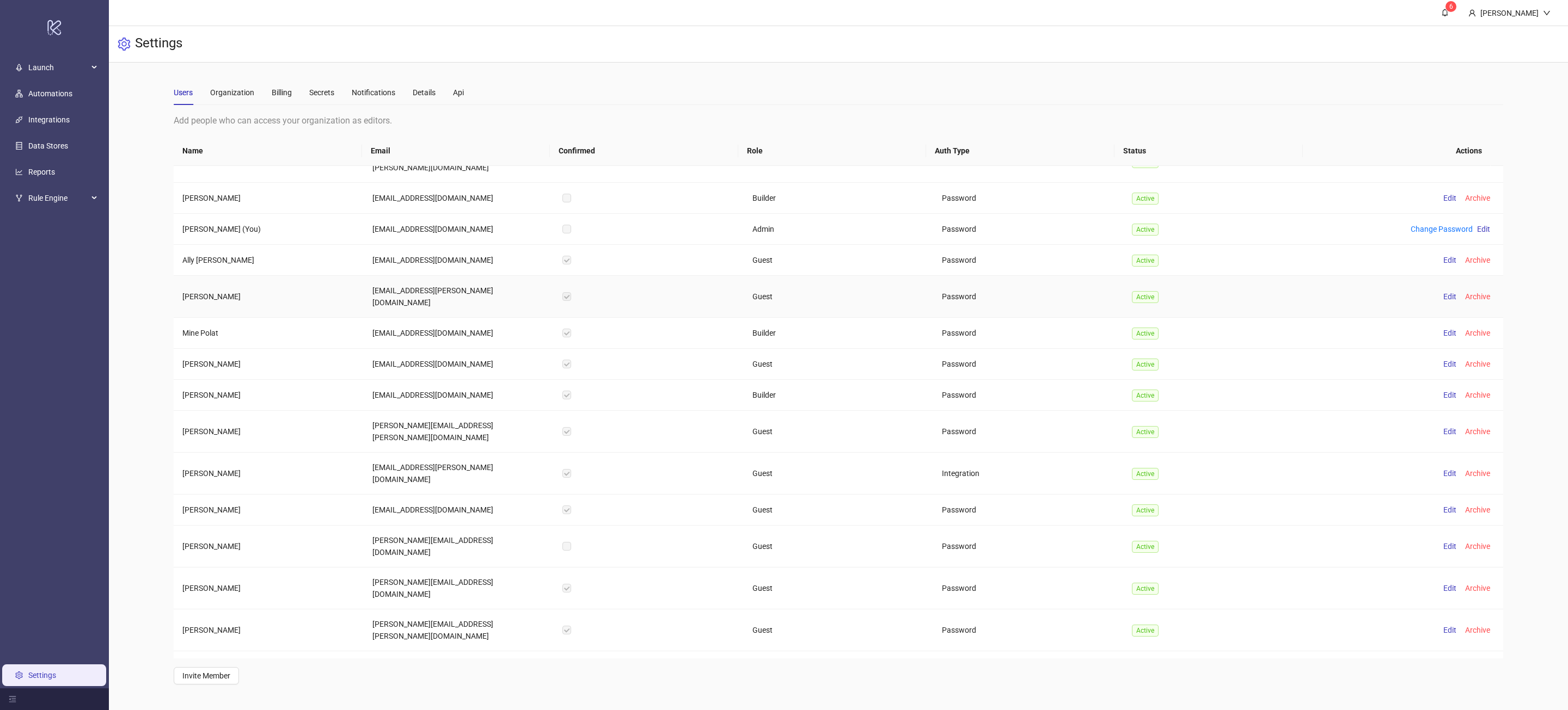
scroll to position [274, 0]
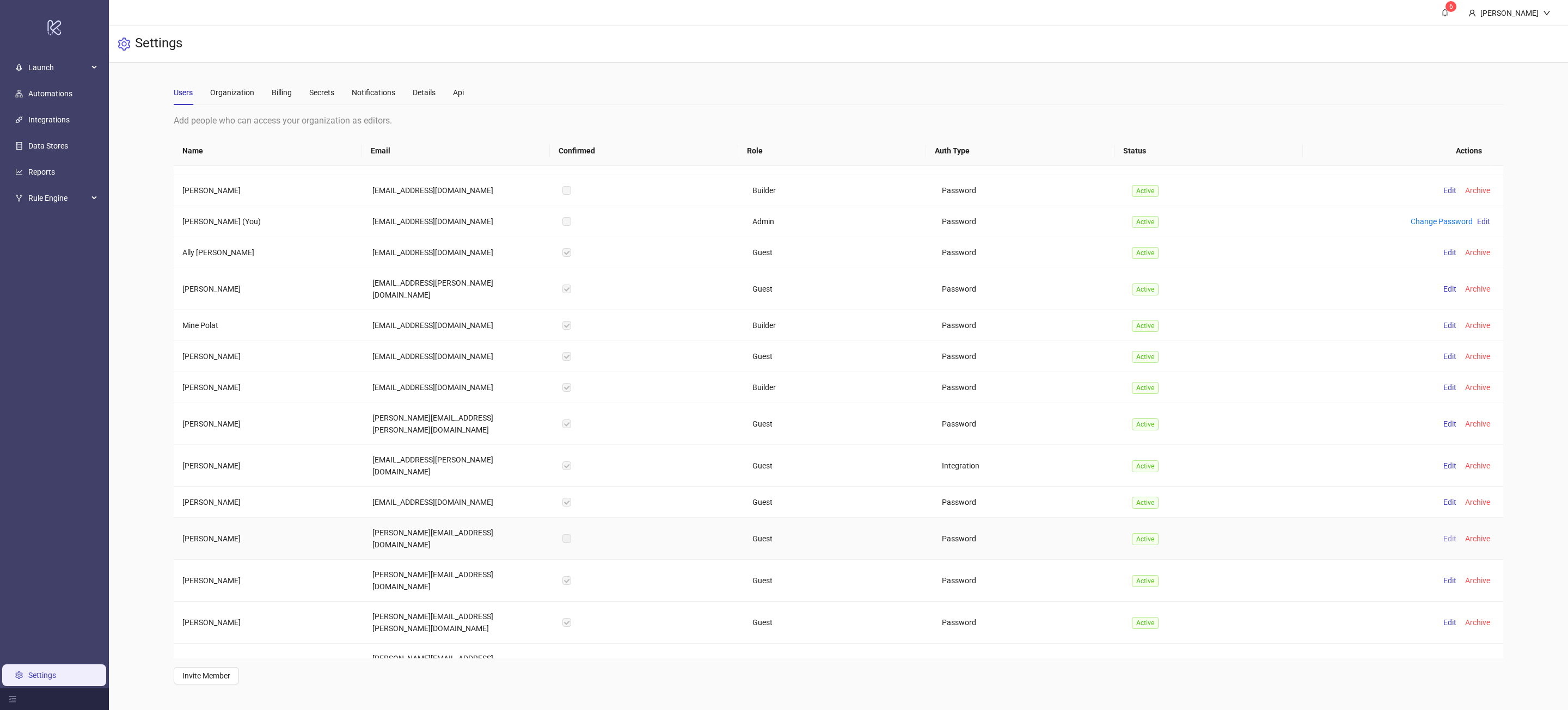
click at [1443, 534] on span "Edit" at bounding box center [1449, 538] width 13 height 9
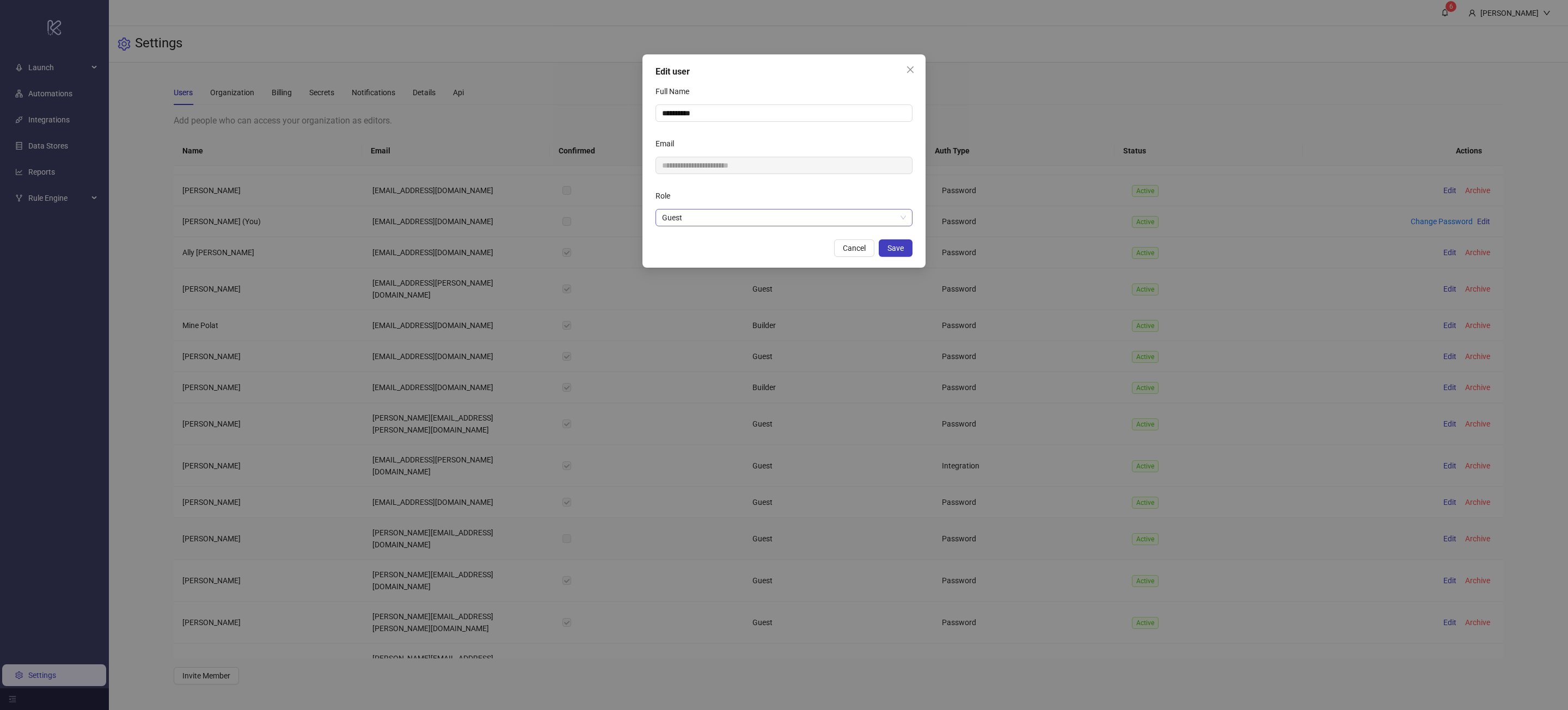
click at [794, 214] on span "Guest" at bounding box center [784, 217] width 244 height 16
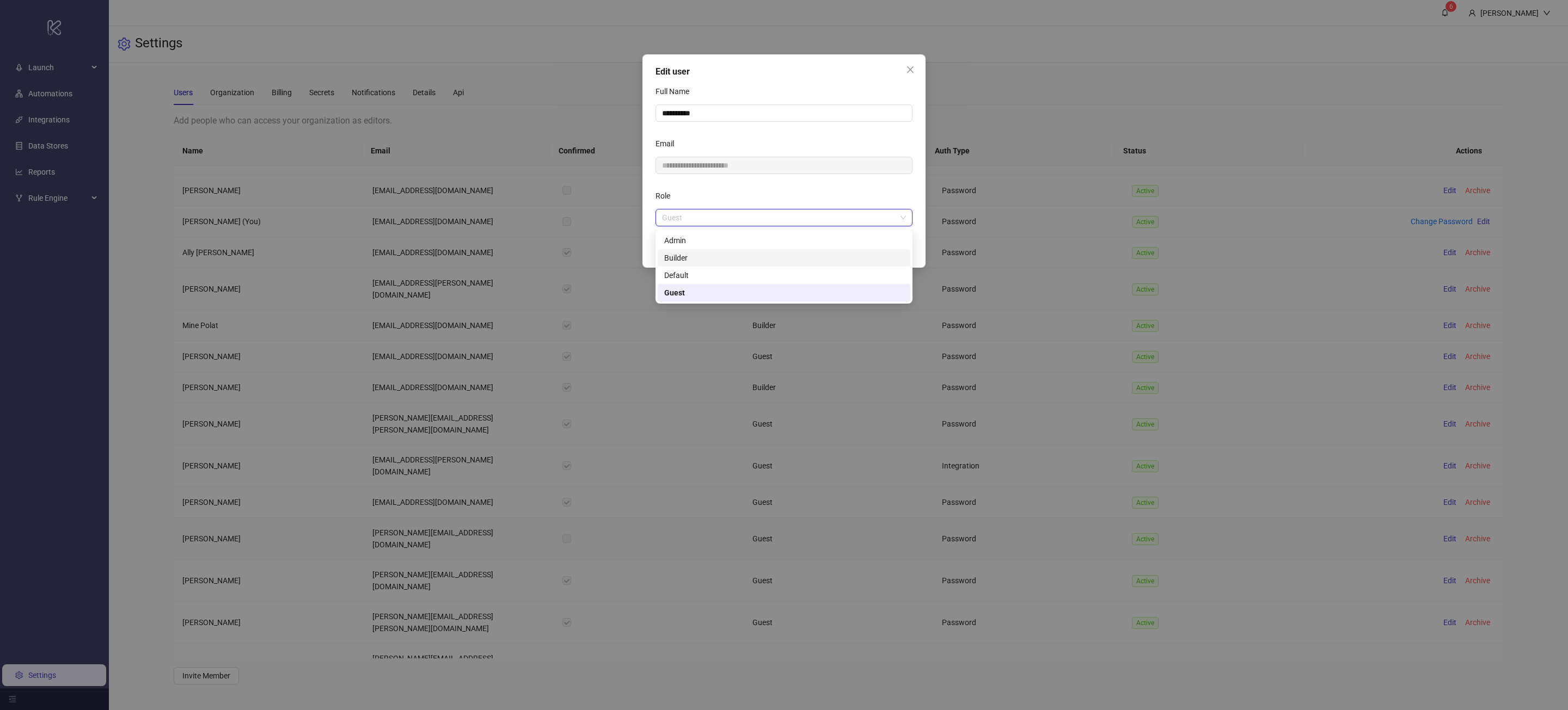
click at [737, 259] on div "Builder" at bounding box center [784, 258] width 240 height 12
click at [892, 253] on button "Save" at bounding box center [895, 248] width 33 height 18
